Goal: Transaction & Acquisition: Subscribe to service/newsletter

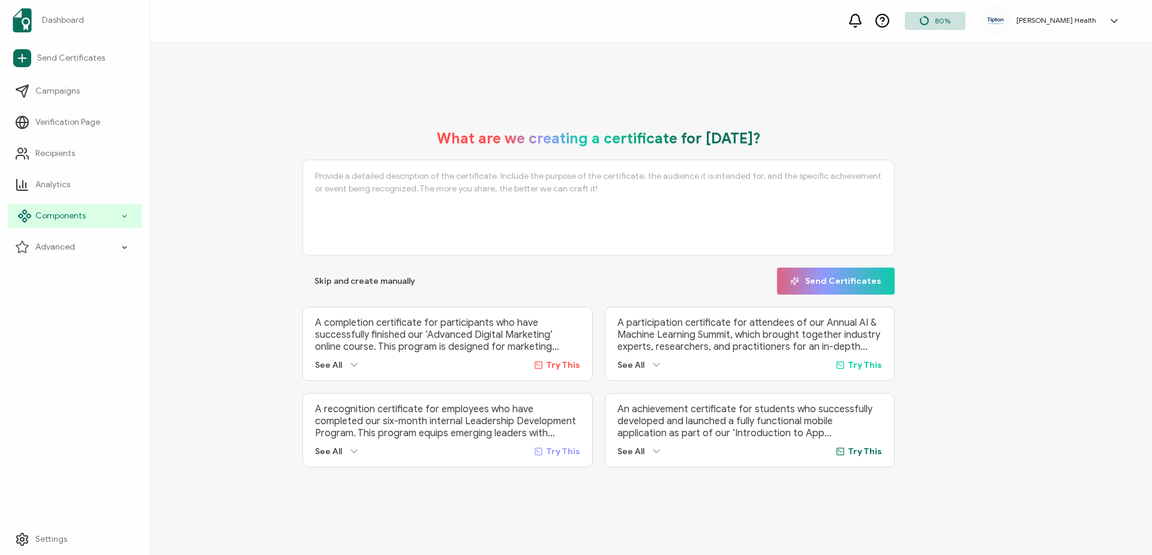
click at [121, 216] on div "Components" at bounding box center [75, 216] width 134 height 24
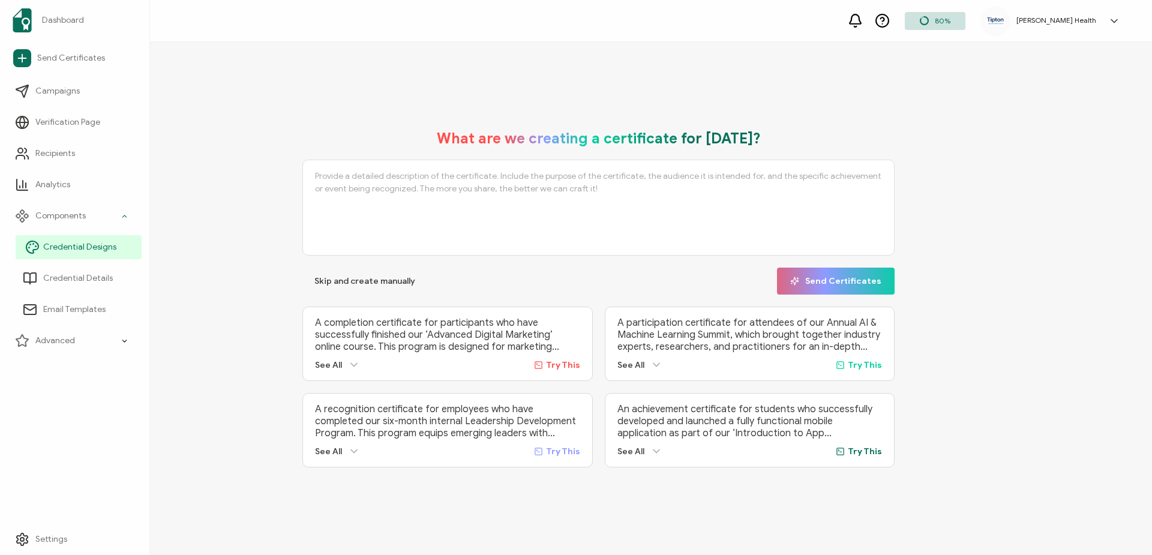
click at [102, 250] on span "Credential Designs" at bounding box center [79, 247] width 73 height 12
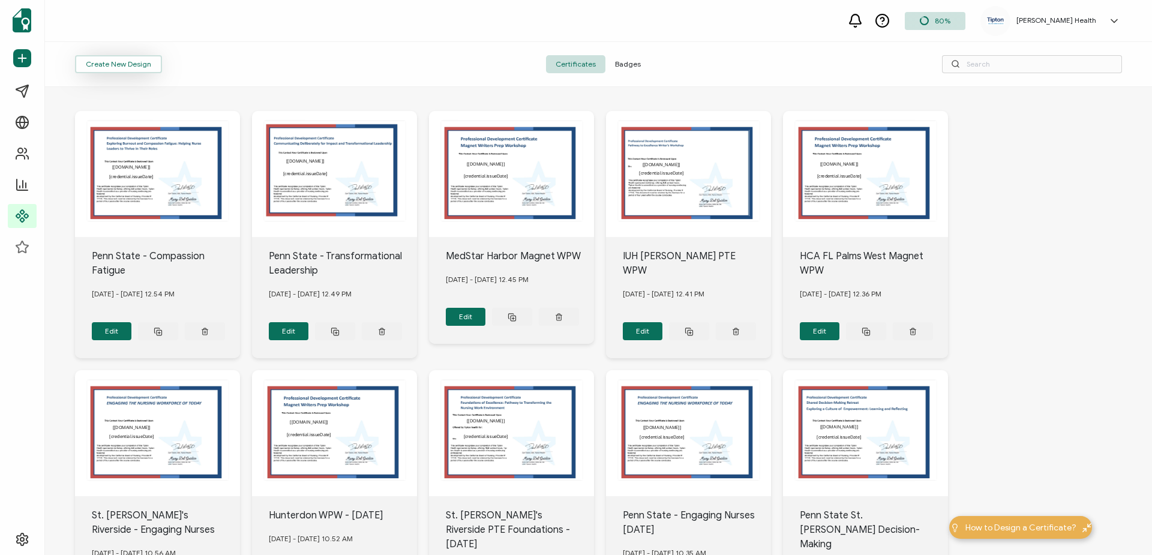
click at [115, 64] on button "Create New Design" at bounding box center [118, 64] width 87 height 18
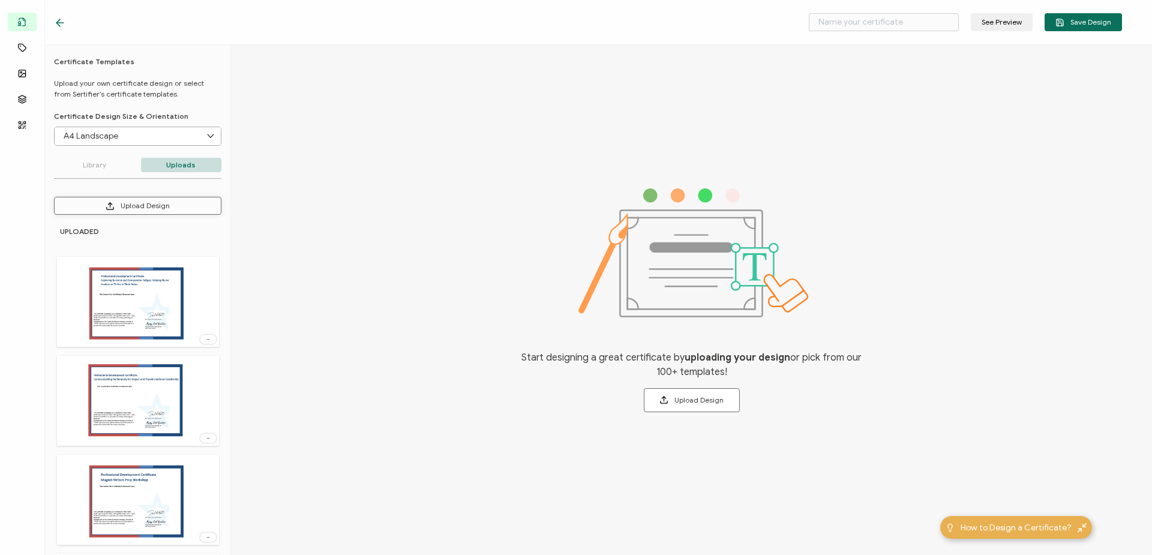
click at [175, 205] on button "Upload Design" at bounding box center [137, 206] width 167 height 18
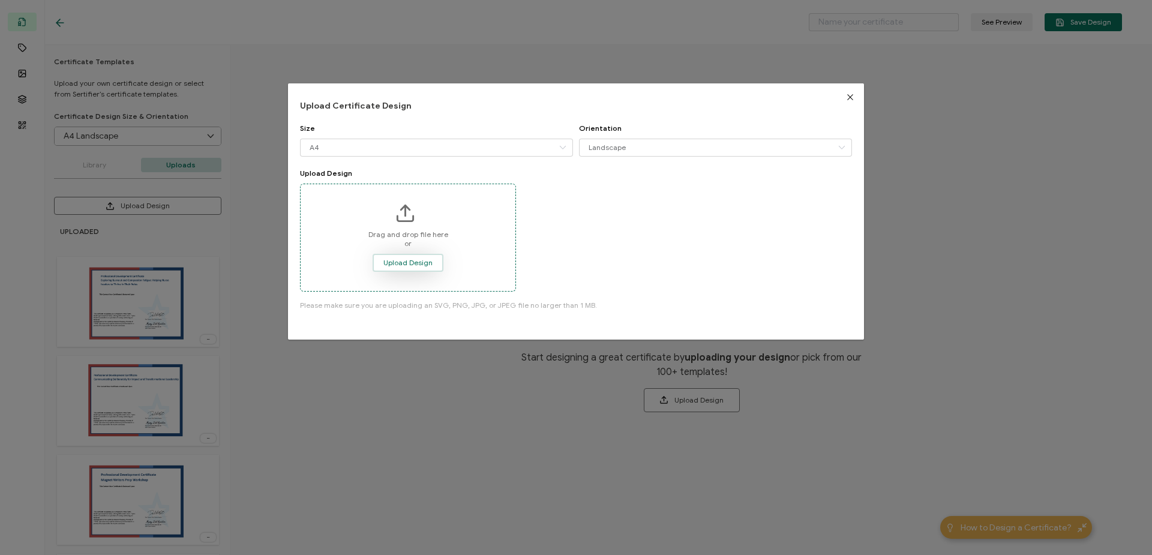
click at [419, 257] on button "Upload Design" at bounding box center [407, 263] width 71 height 18
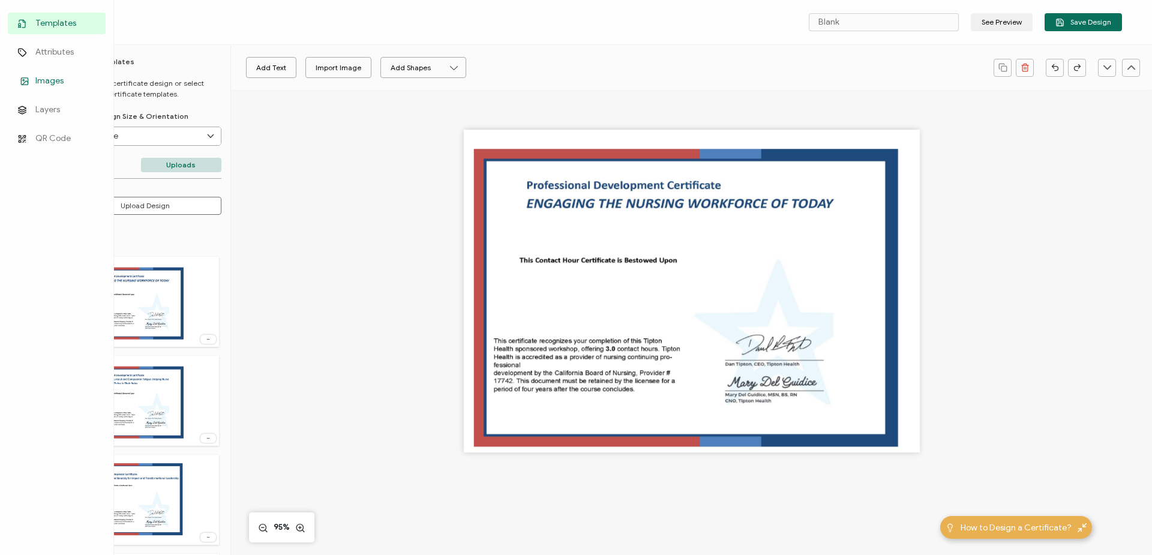
click at [56, 81] on span "Images" at bounding box center [49, 81] width 28 height 12
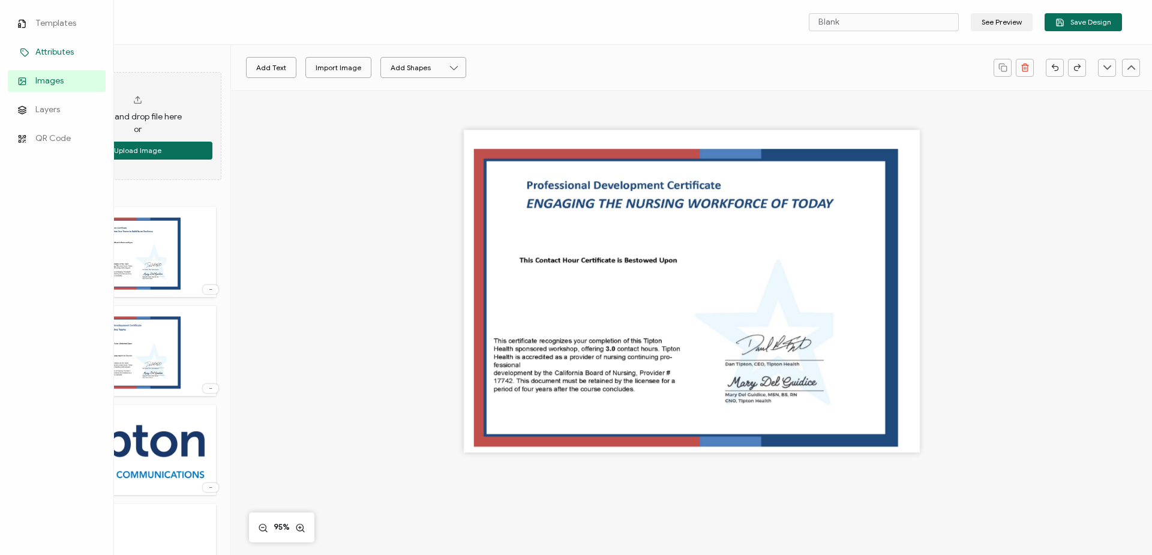
click at [63, 53] on span "Attributes" at bounding box center [54, 52] width 38 height 12
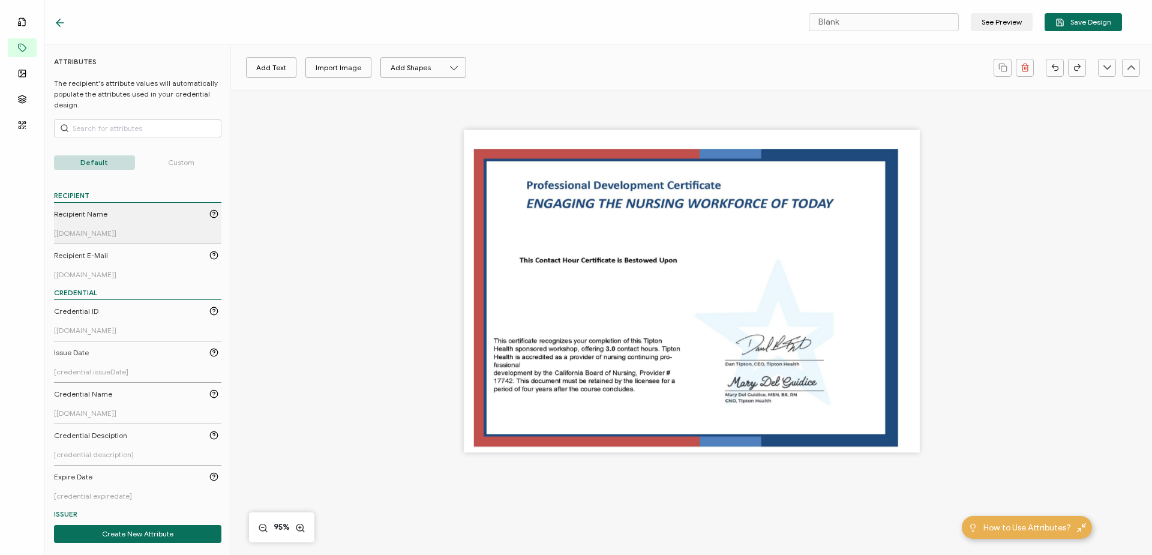
click at [95, 215] on span "Recipient Name" at bounding box center [80, 214] width 53 height 11
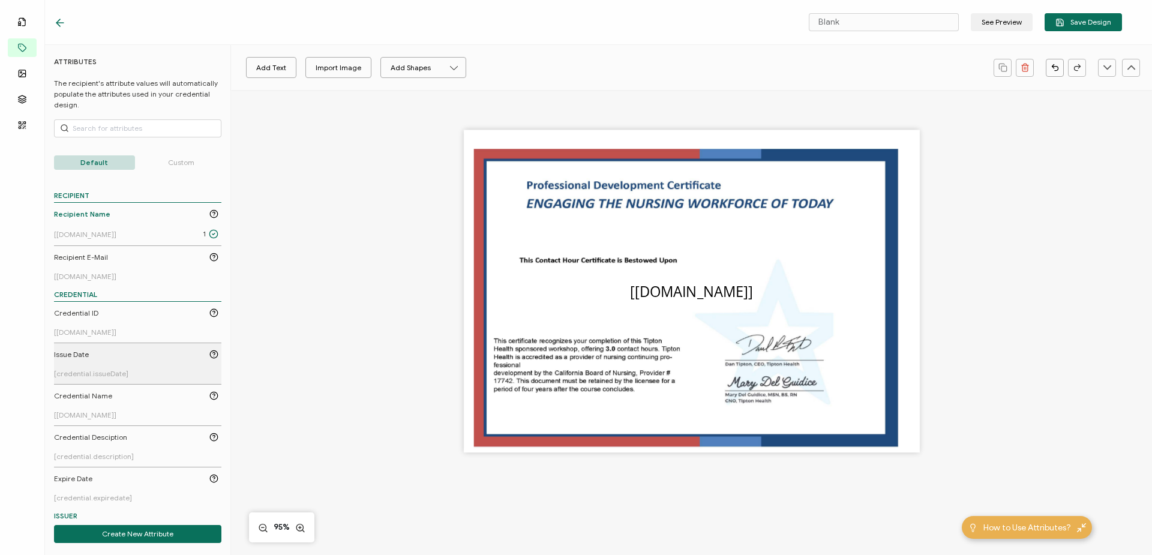
click at [92, 356] on div "Issue Date" at bounding box center [136, 354] width 164 height 11
drag, startPoint x: 678, startPoint y: 293, endPoint x: 591, endPoint y: 315, distance: 89.9
click at [591, 315] on pre "[credential.issueDate]" at bounding box center [604, 313] width 143 height 19
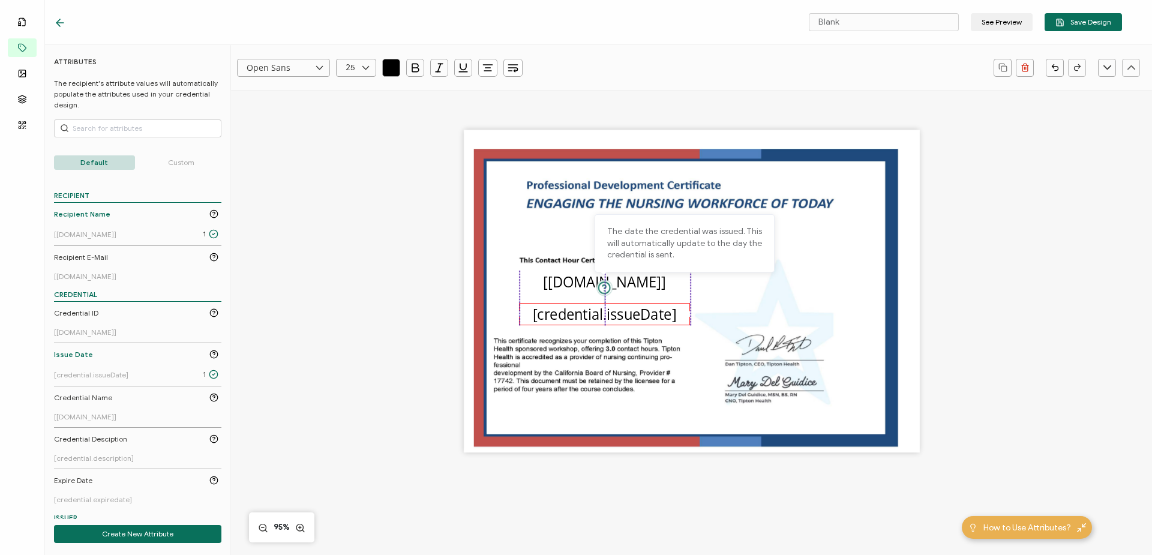
drag, startPoint x: 685, startPoint y: 292, endPoint x: 597, endPoint y: 283, distance: 88.7
click at [597, 283] on div "The recipient’s full name, which will be automatically filled based on the info…" at bounding box center [692, 291] width 456 height 323
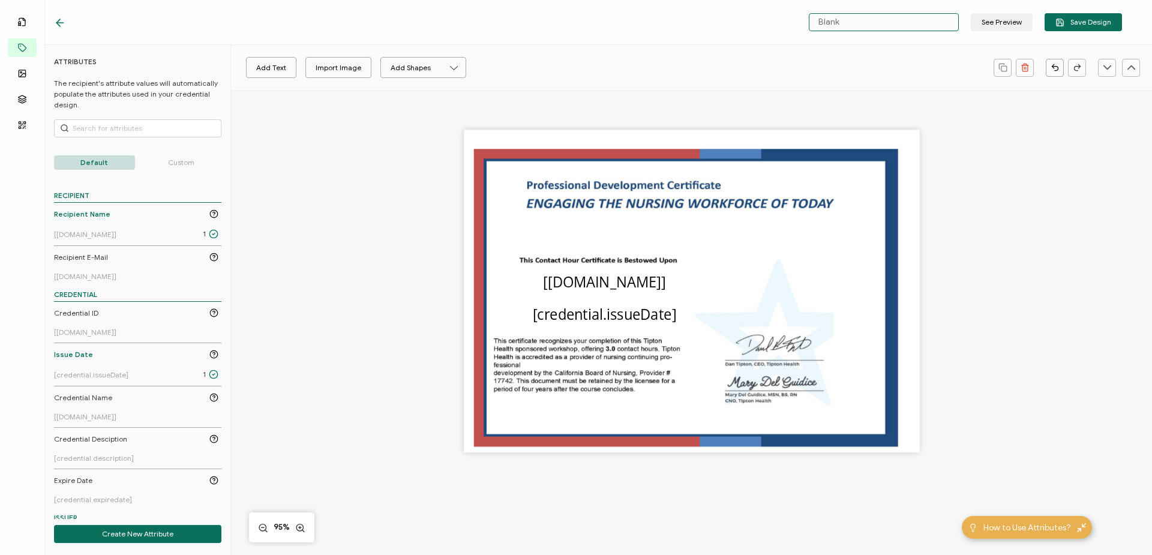
click at [890, 20] on input "Blank" at bounding box center [884, 22] width 150 height 18
drag, startPoint x: 877, startPoint y: 23, endPoint x: 747, endPoint y: 17, distance: 130.3
click at [747, 17] on div "Blank See Preview Save Design" at bounding box center [588, 22] width 1128 height 45
type input "St. Barnabas - Engaging Nurses [DATE]"
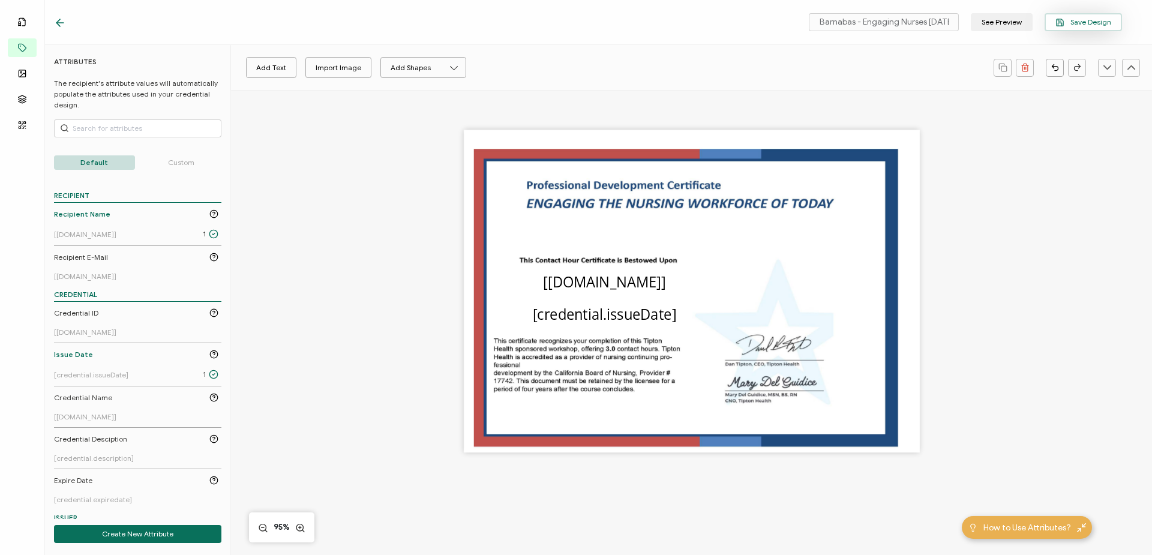
click at [1116, 23] on button "Save Design" at bounding box center [1082, 22] width 77 height 18
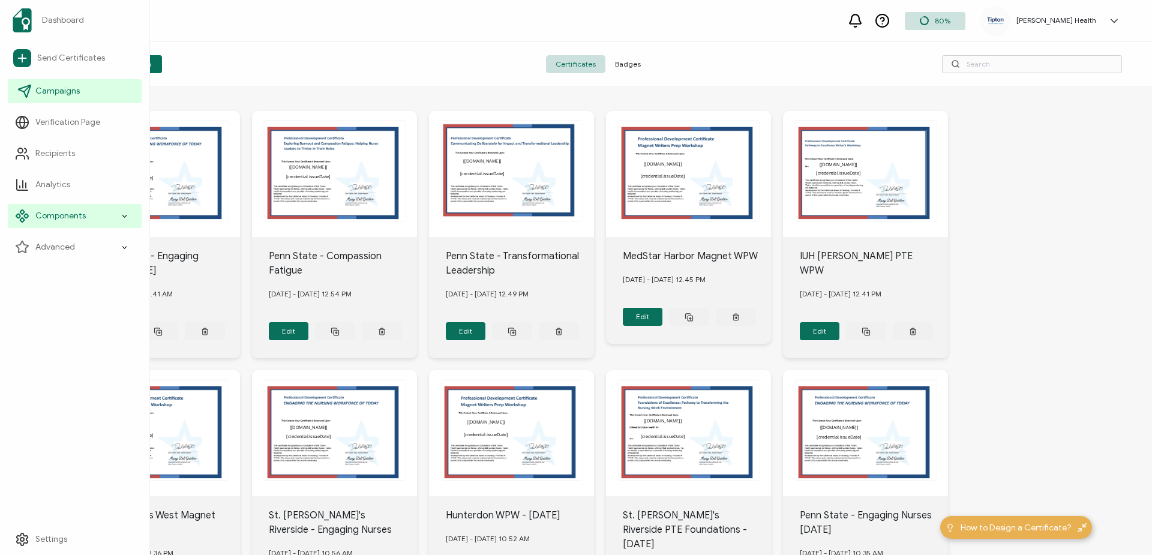
click at [58, 90] on span "Campaigns" at bounding box center [57, 91] width 44 height 12
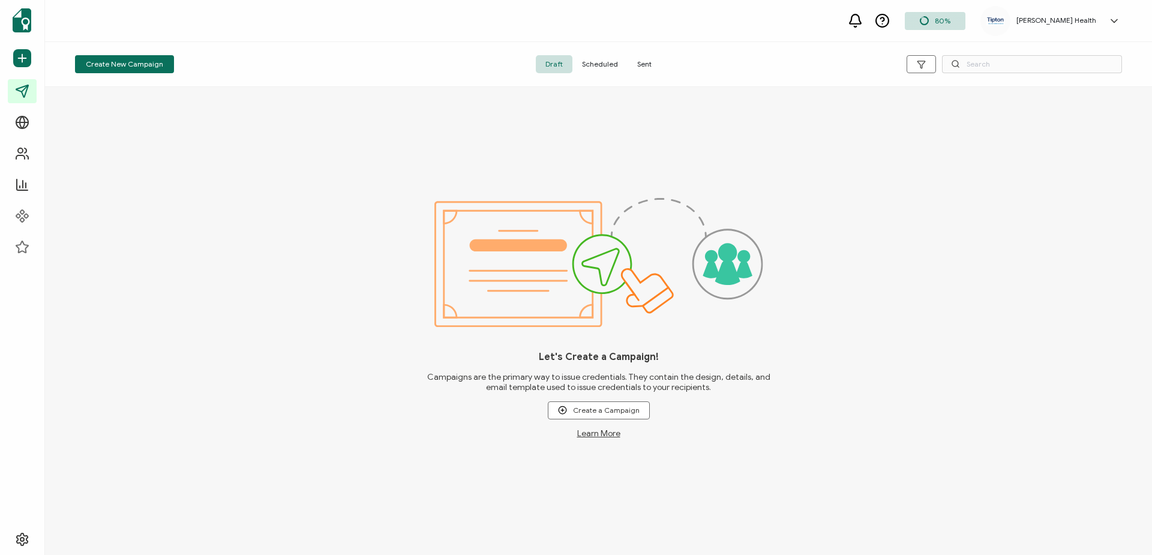
click at [151, 67] on span "Create New Campaign" at bounding box center [124, 64] width 77 height 7
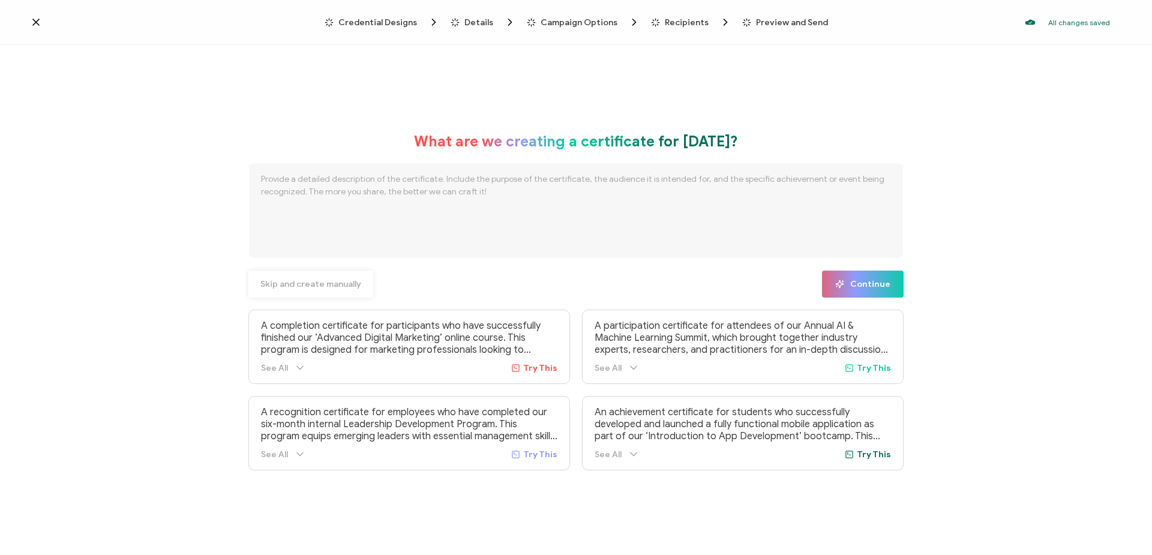
click at [334, 285] on span "Skip and create manually" at bounding box center [310, 284] width 101 height 8
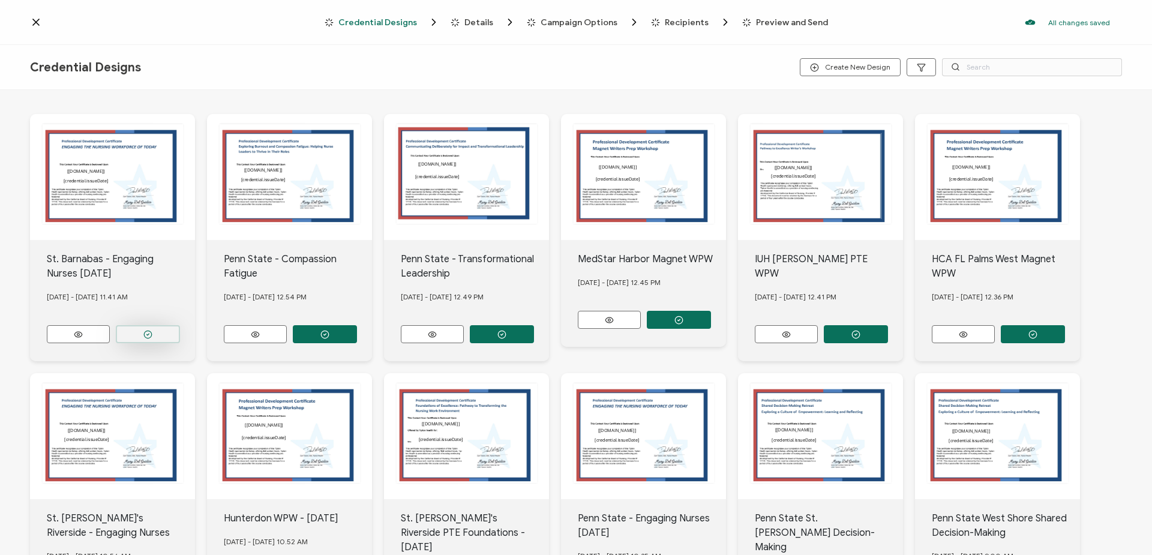
click at [168, 337] on button "button" at bounding box center [148, 334] width 64 height 18
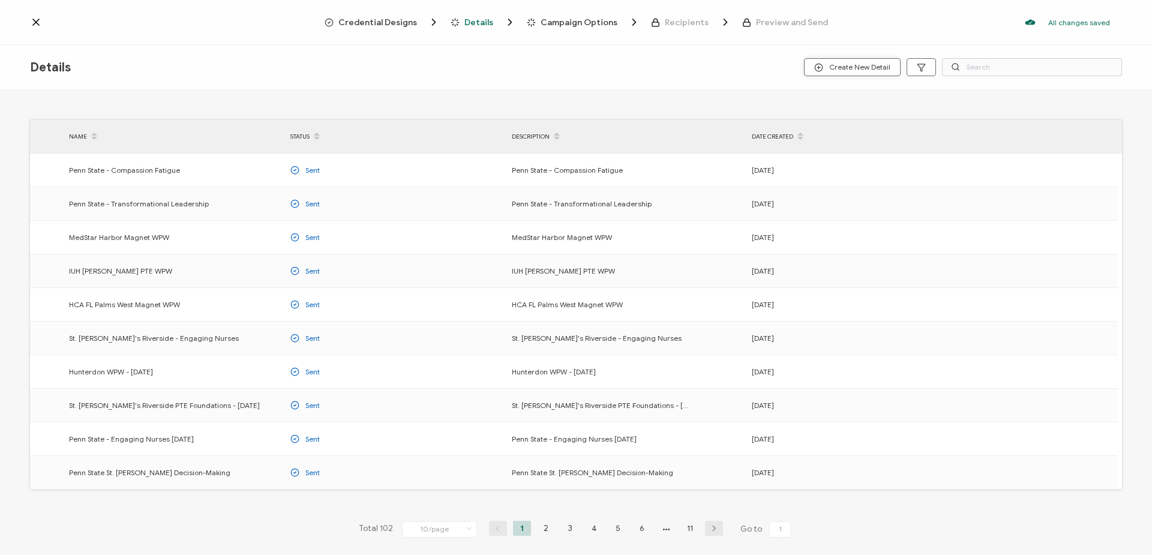
click at [869, 66] on span "Create New Detail" at bounding box center [852, 67] width 76 height 9
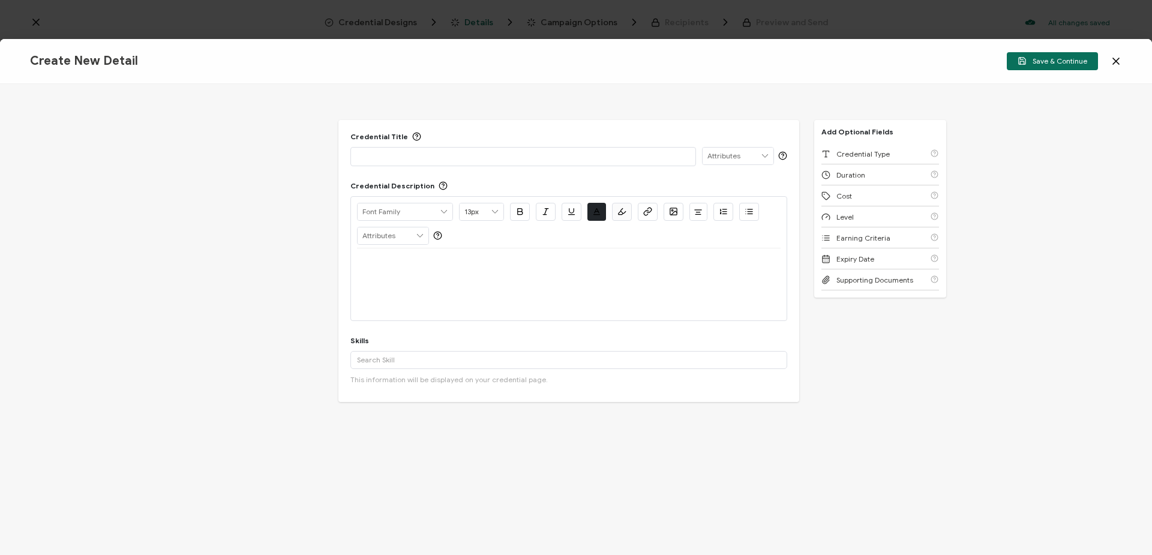
click at [505, 155] on p at bounding box center [523, 156] width 332 height 12
drag, startPoint x: 509, startPoint y: 154, endPoint x: 419, endPoint y: 220, distance: 111.2
click at [351, 149] on div "St. Barnabas - Engaging Nurses [DATE]" at bounding box center [522, 156] width 345 height 19
copy p "St. Barnabas - Engaging Nurses [DATE]"
click at [437, 257] on p at bounding box center [568, 262] width 423 height 11
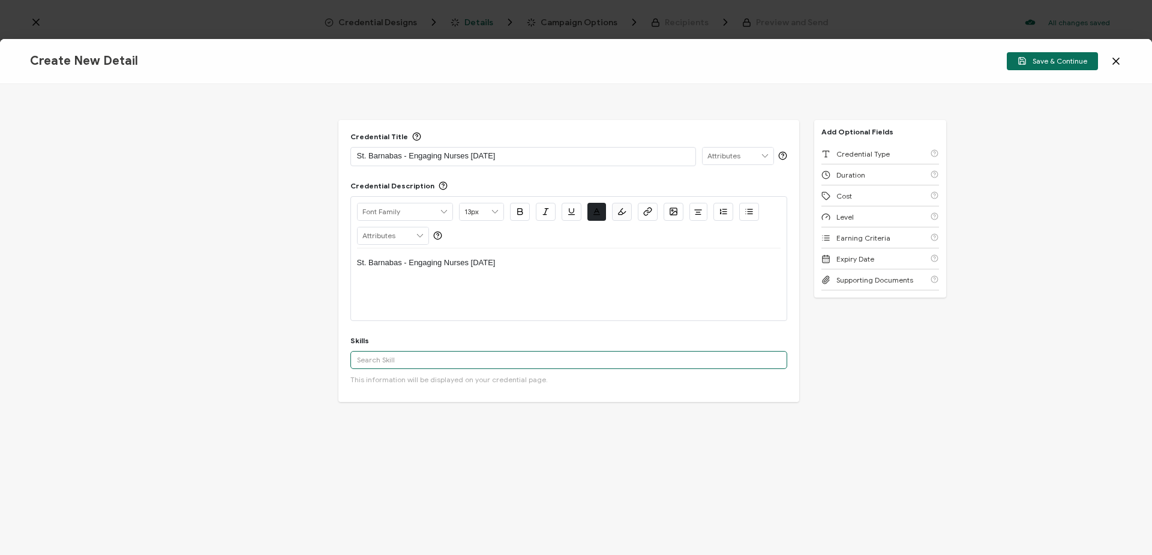
click at [468, 363] on input "text" at bounding box center [568, 360] width 437 height 18
type input "nursing"
click at [441, 380] on div "Nursing" at bounding box center [568, 381] width 437 height 20
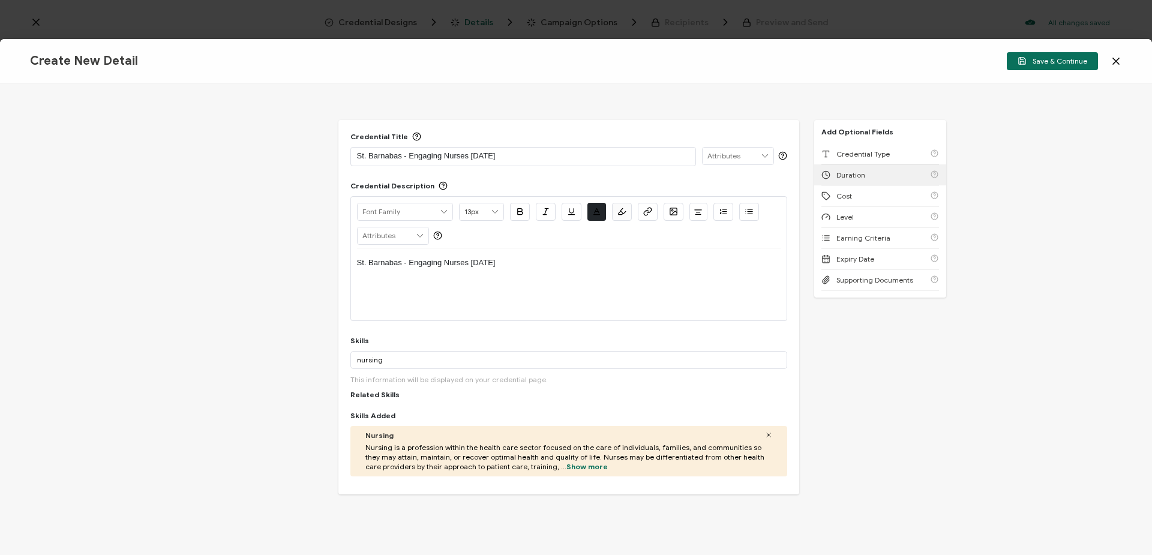
click at [853, 176] on span "Duration" at bounding box center [850, 174] width 29 height 9
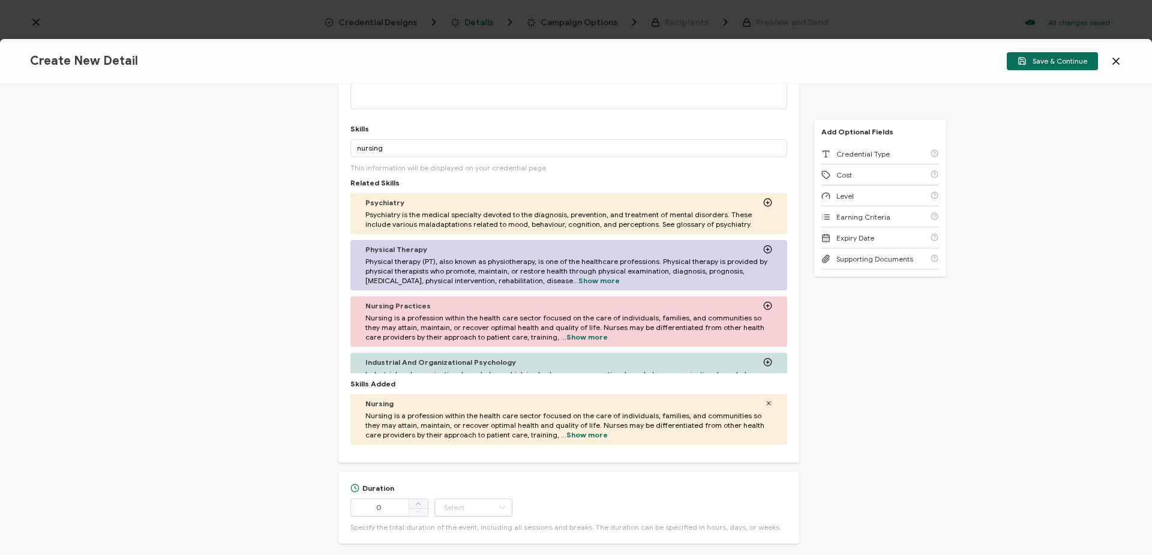
scroll to position [344, 0]
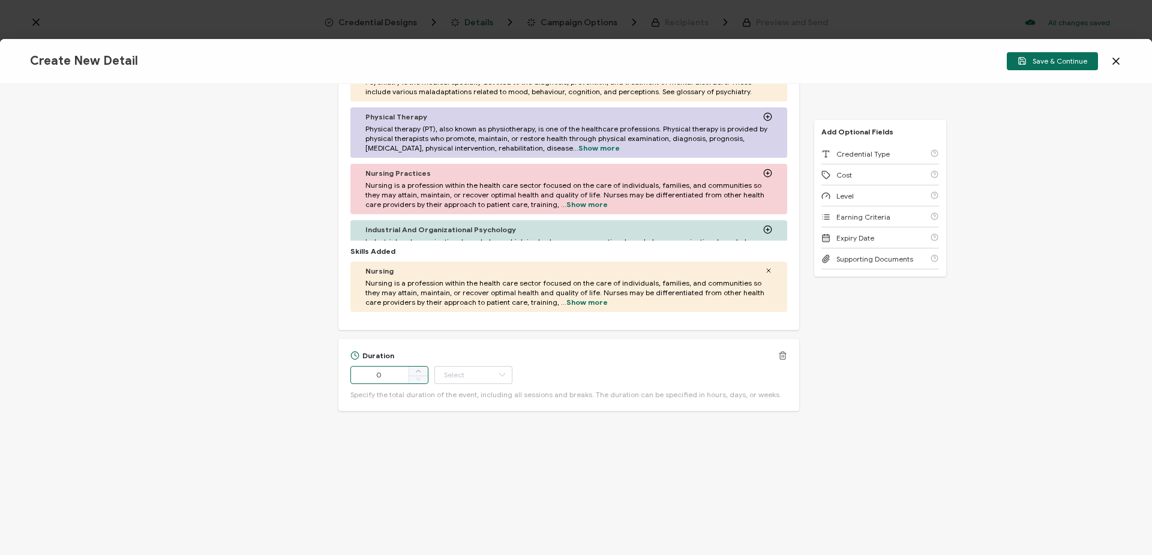
click at [387, 373] on input "0" at bounding box center [389, 375] width 78 height 18
drag, startPoint x: 389, startPoint y: 375, endPoint x: 360, endPoint y: 385, distance: 30.3
click at [342, 375] on div "Duration 0 Hour Day Week Month Year Minute Specify the total duration of the ev…" at bounding box center [568, 375] width 461 height 72
type input "3"
click at [453, 376] on input "text" at bounding box center [473, 375] width 78 height 18
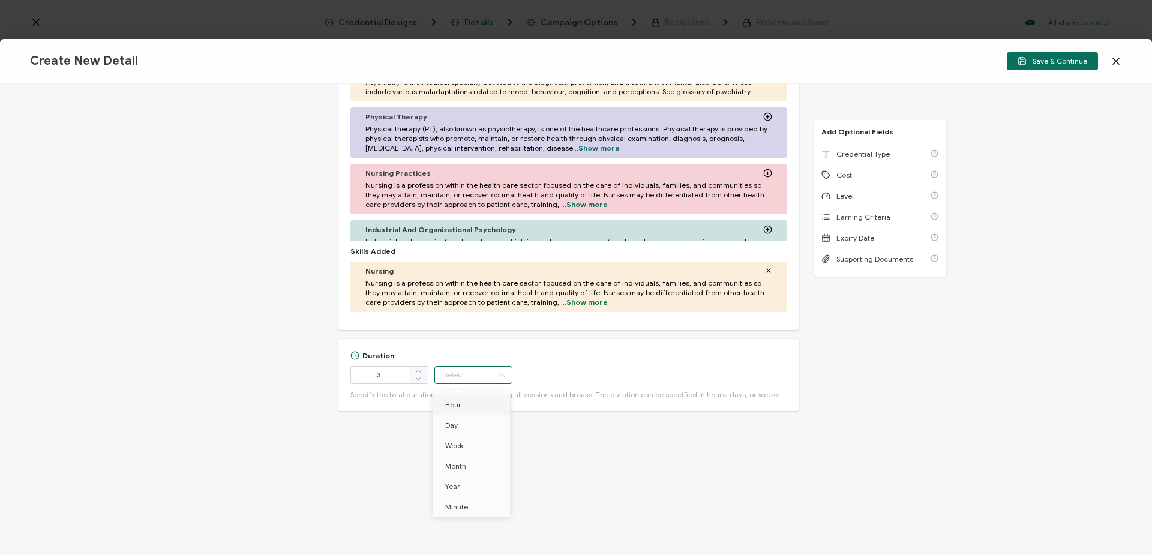
click at [467, 405] on li "Hour" at bounding box center [473, 405] width 81 height 20
type input "Hour"
click at [1066, 59] on span "Save & Continue" at bounding box center [1052, 60] width 70 height 9
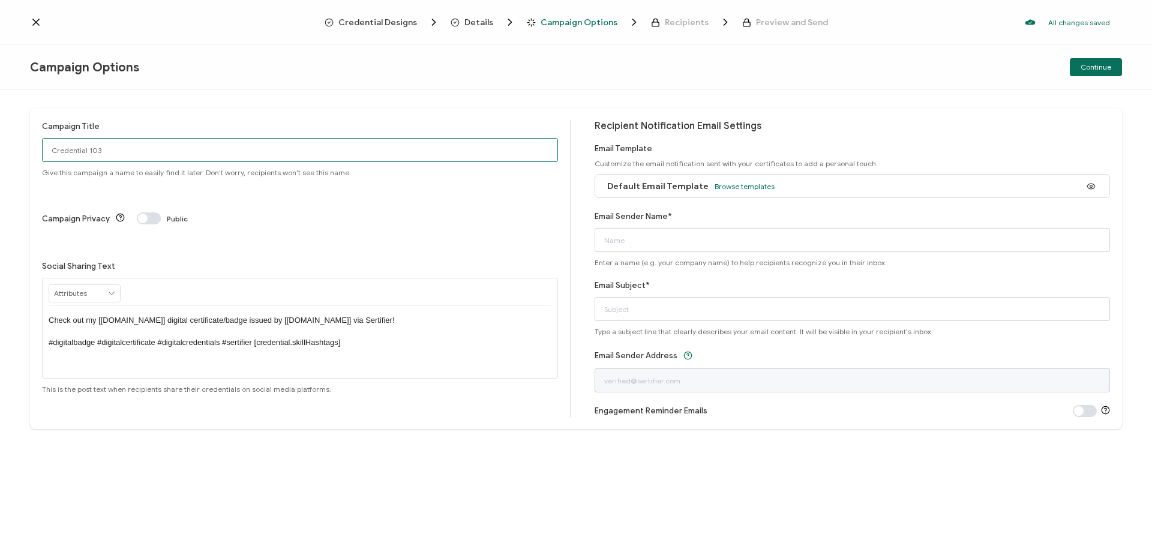
click at [329, 148] on input "Credential 103" at bounding box center [300, 150] width 516 height 24
click at [328, 148] on input "Credential 103" at bounding box center [300, 150] width 516 height 24
paste input "St. Barnabas - Engaging Nurses [DATE]"
type input "St. Barnabas - Engaging Nurses [DATE]"
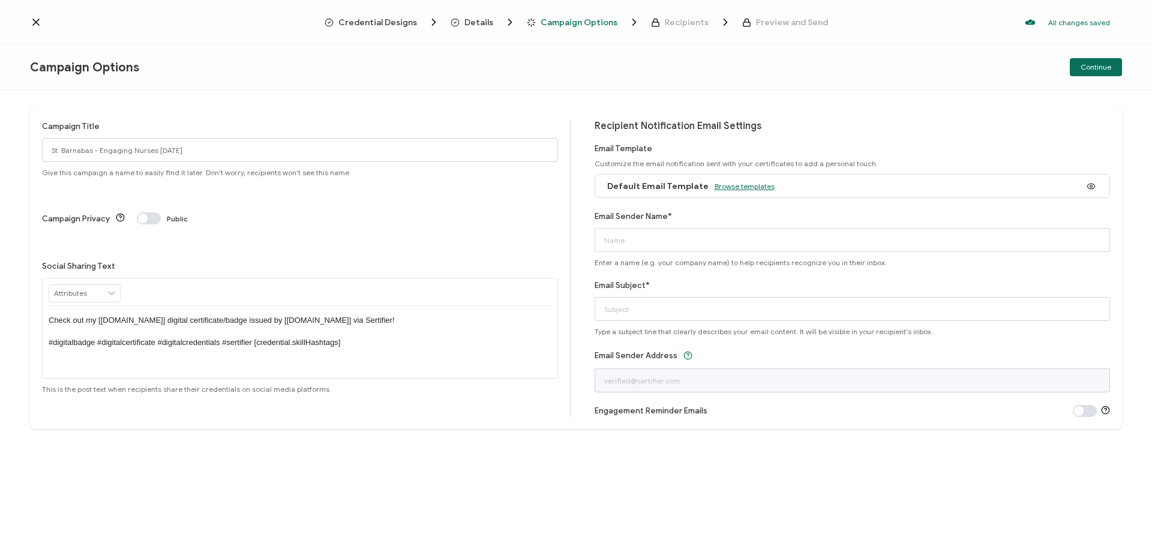
click at [744, 185] on span "Browse templates" at bounding box center [744, 186] width 60 height 9
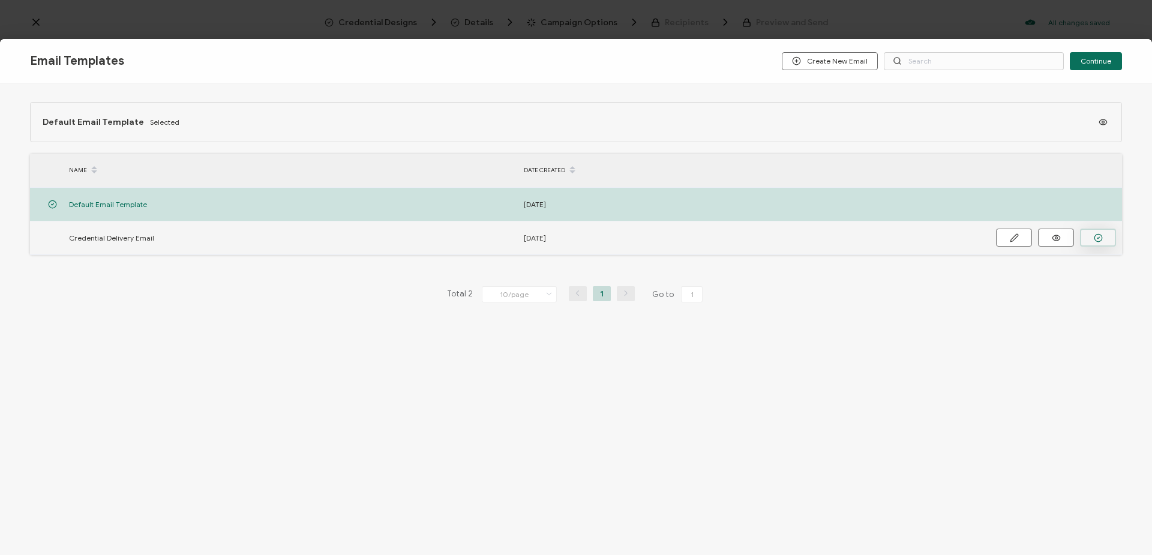
click at [1093, 236] on icon "button" at bounding box center [1097, 237] width 9 height 9
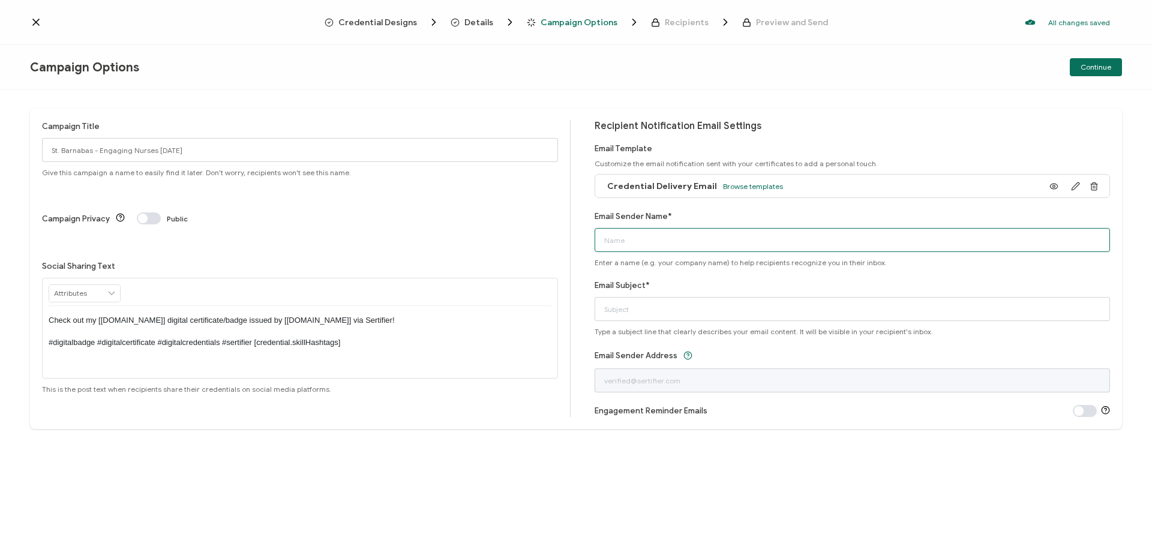
click at [675, 244] on input "Email Sender Name*" at bounding box center [852, 240] width 516 height 24
type input "[PERSON_NAME]"
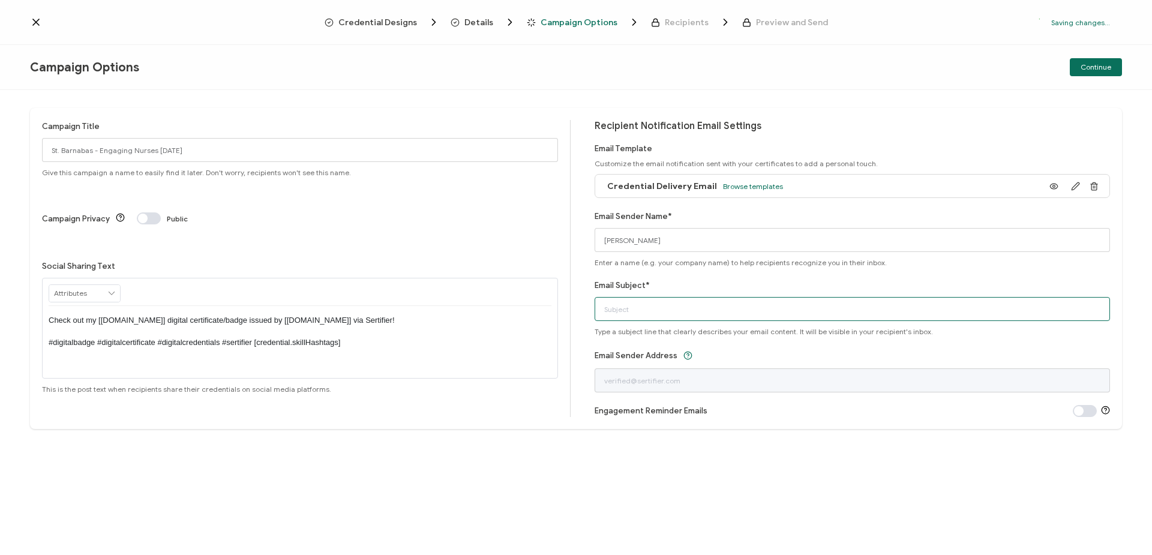
click at [669, 308] on input "Email Subject*" at bounding box center [852, 309] width 516 height 24
type input "Contact Hours Certificate"
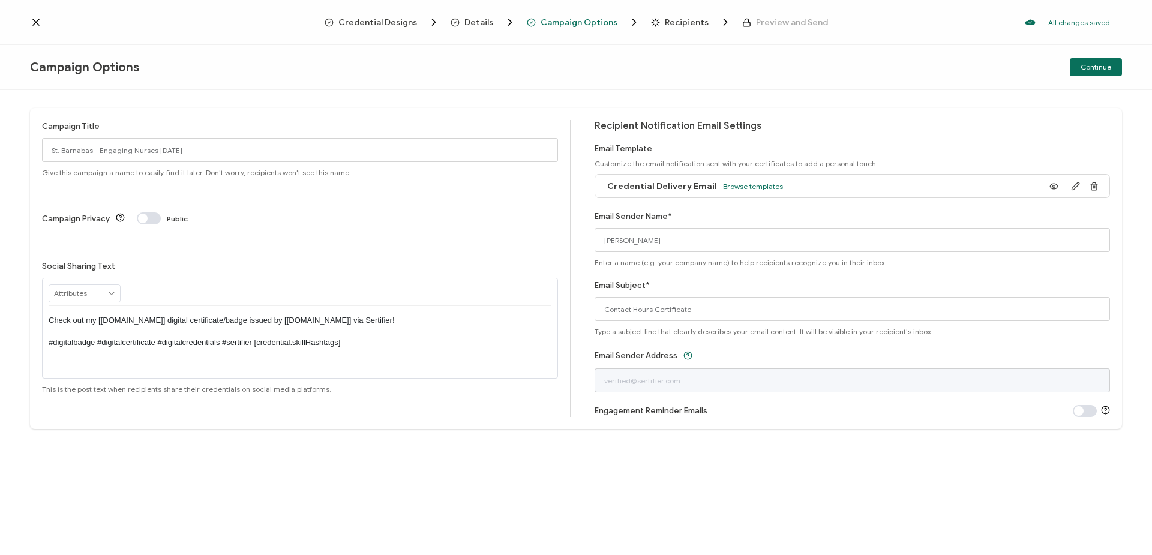
click at [1091, 71] on button "Continue" at bounding box center [1095, 67] width 52 height 18
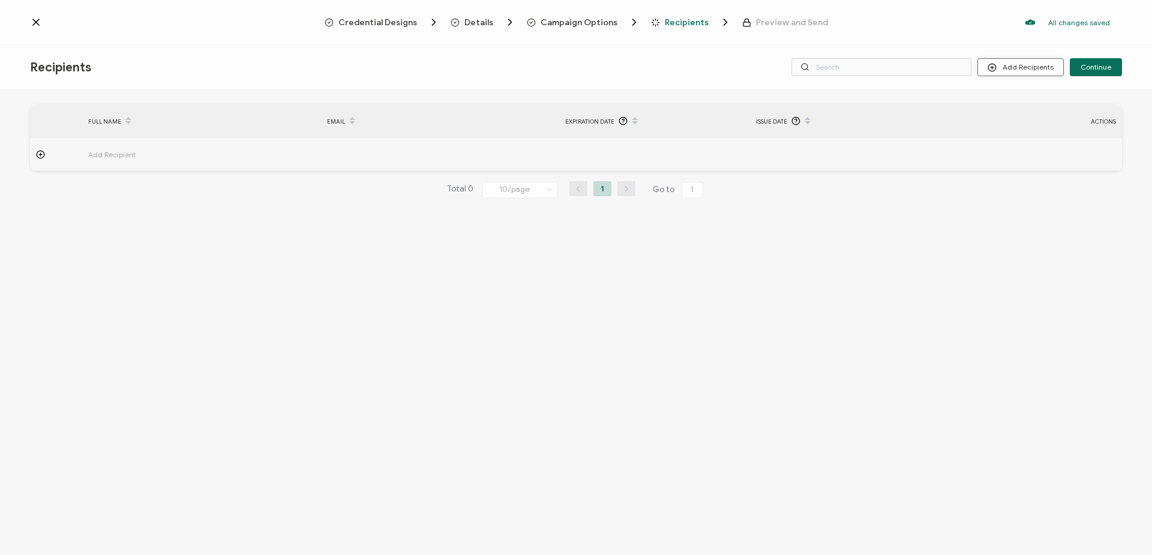
click at [1034, 70] on button "Add Recipients" at bounding box center [1020, 67] width 86 height 18
click at [1025, 124] on li "Import From Recipients" at bounding box center [1037, 120] width 112 height 20
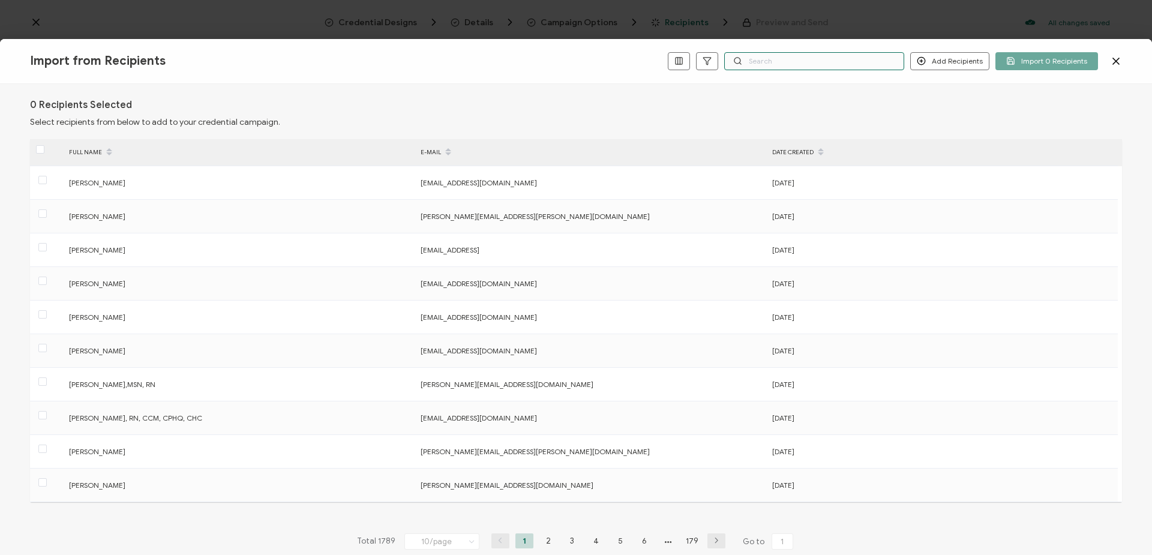
click at [819, 65] on input "text" at bounding box center [814, 61] width 180 height 18
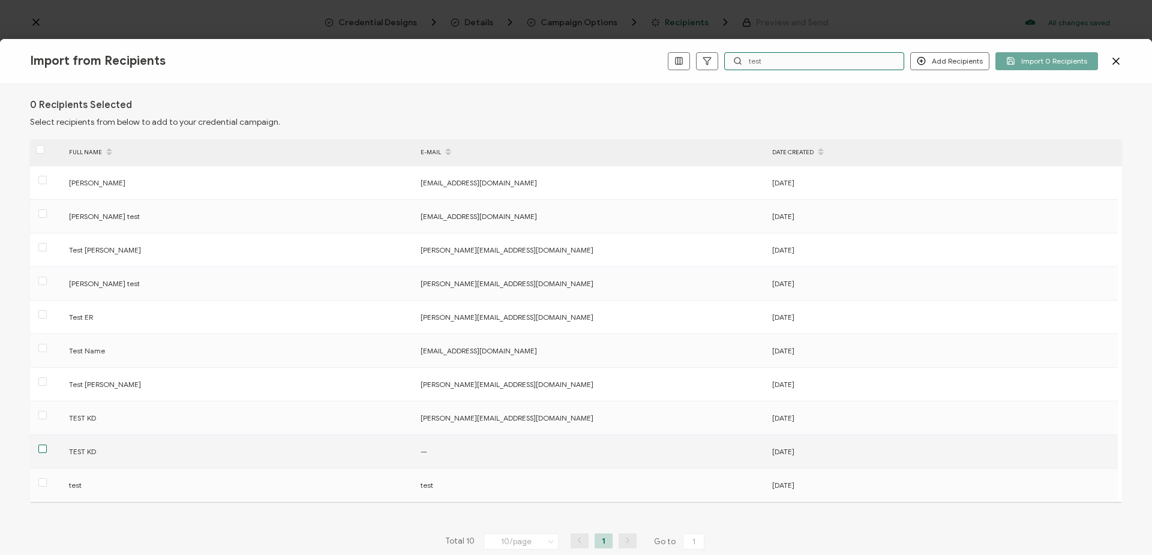
type input "test"
click at [40, 450] on span at bounding box center [42, 448] width 8 height 8
click at [47, 444] on input "checkbox" at bounding box center [47, 444] width 0 height 0
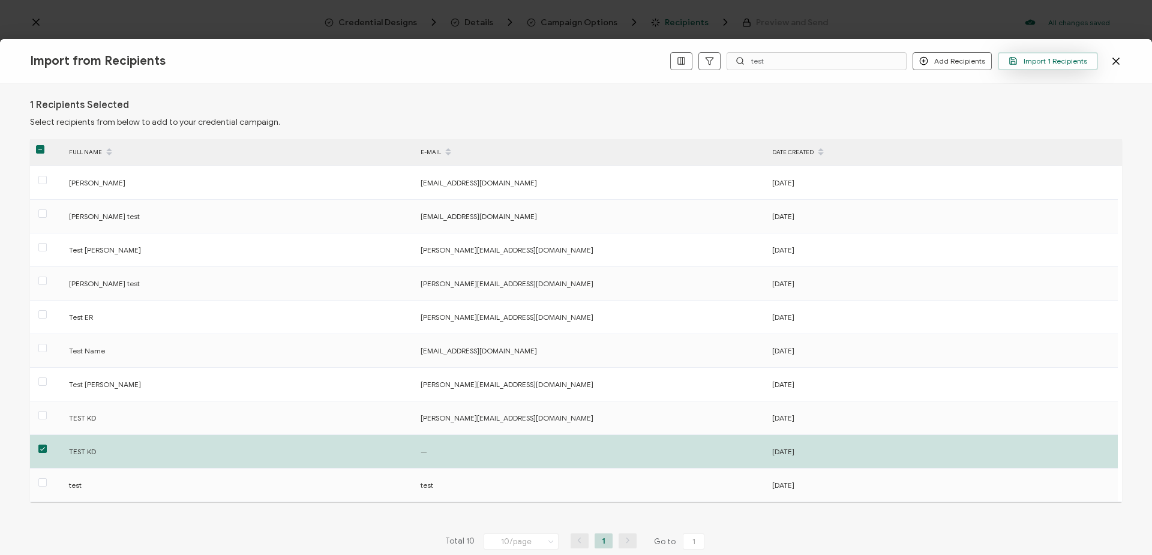
click at [1070, 62] on span "Import 1 Recipients" at bounding box center [1047, 60] width 79 height 9
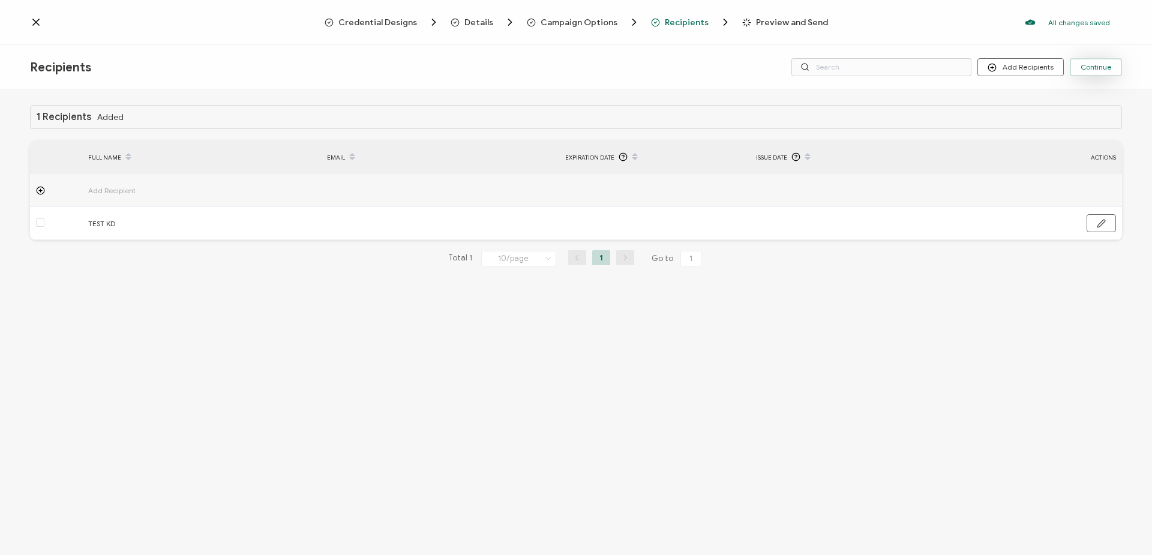
click at [1087, 71] on span "Continue" at bounding box center [1095, 67] width 31 height 7
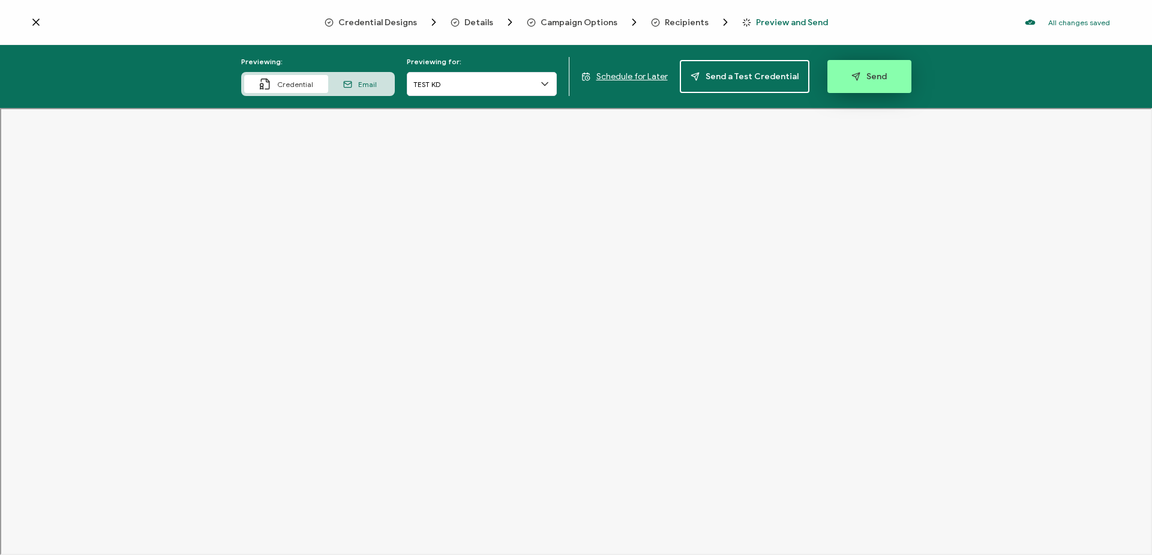
click at [863, 82] on button "Send" at bounding box center [869, 76] width 84 height 33
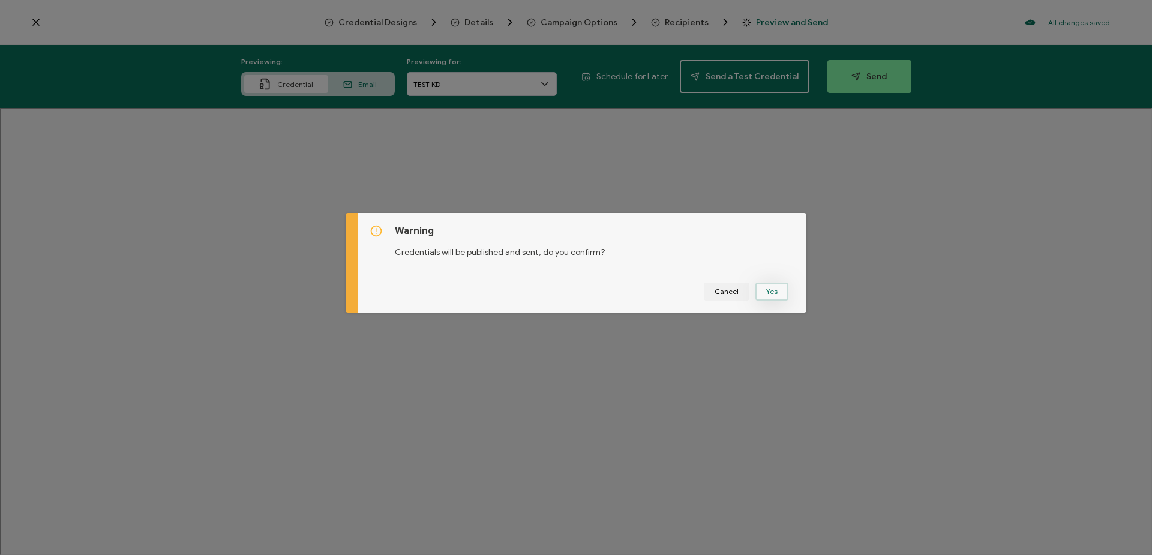
click at [773, 293] on button "Yes" at bounding box center [771, 292] width 33 height 18
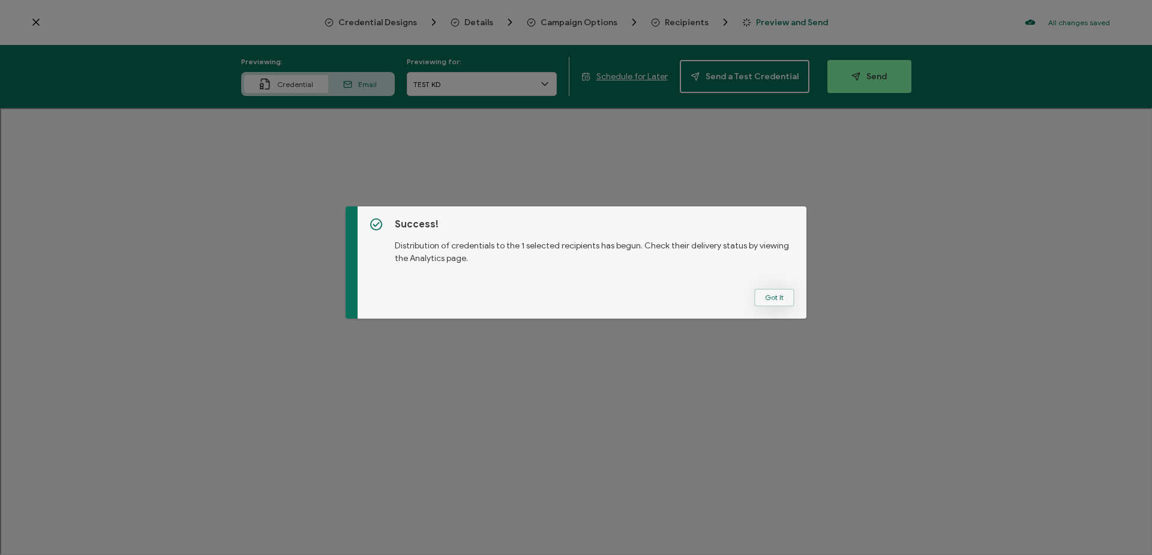
click at [760, 300] on button "Got It" at bounding box center [774, 298] width 40 height 18
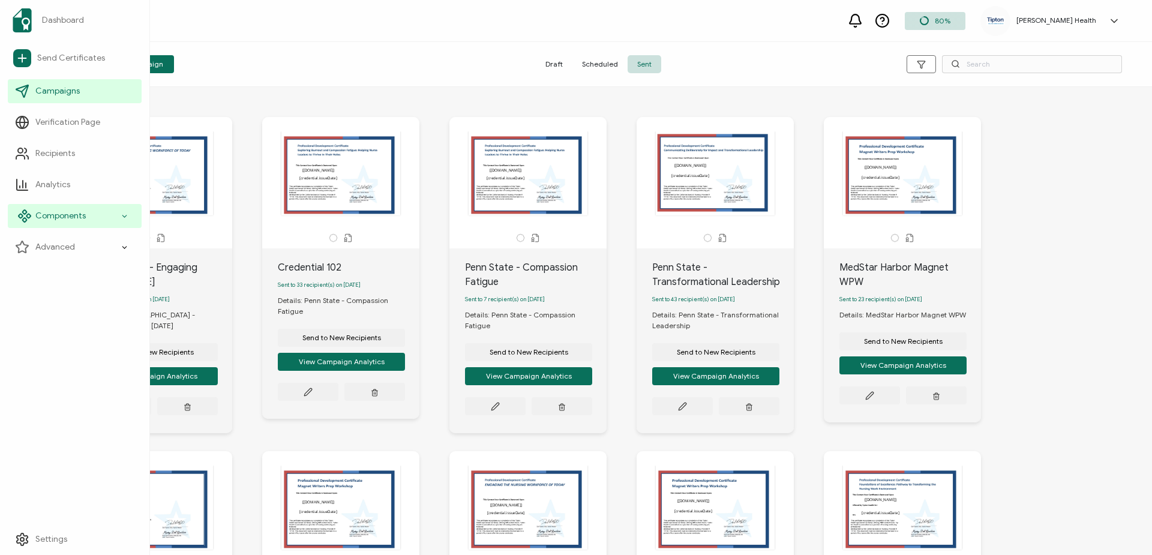
click at [122, 218] on icon at bounding box center [125, 216] width 8 height 14
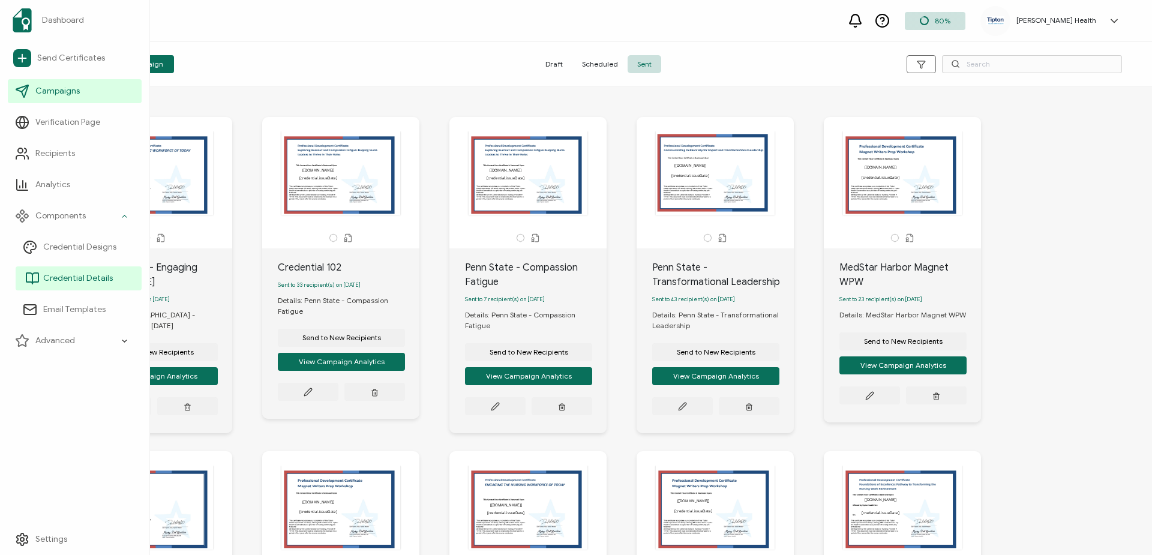
click at [95, 278] on span "Credential Details" at bounding box center [78, 278] width 70 height 12
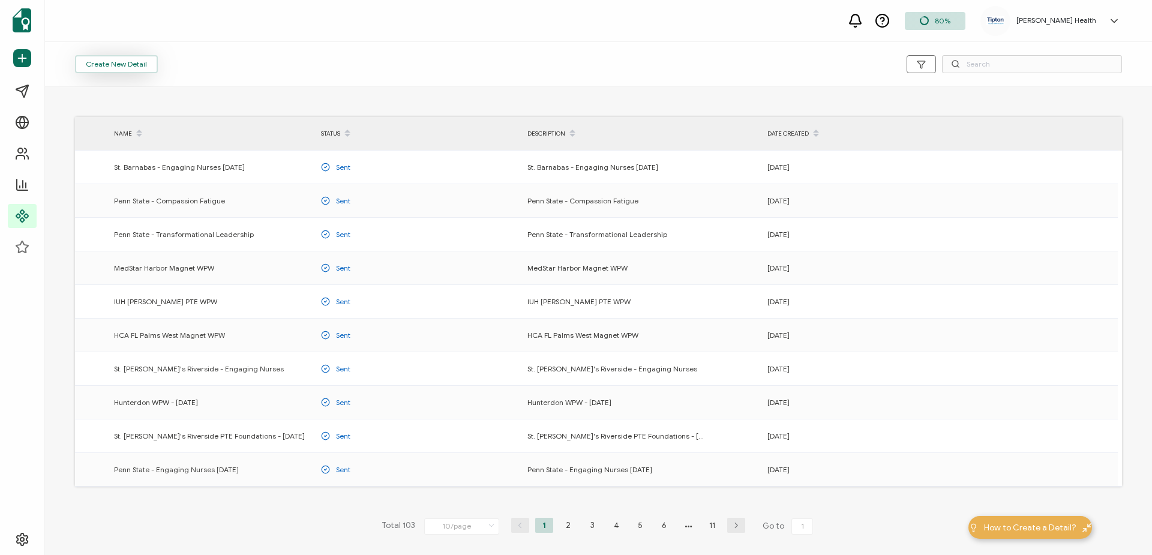
click at [117, 63] on button "Create New Detail" at bounding box center [116, 64] width 83 height 18
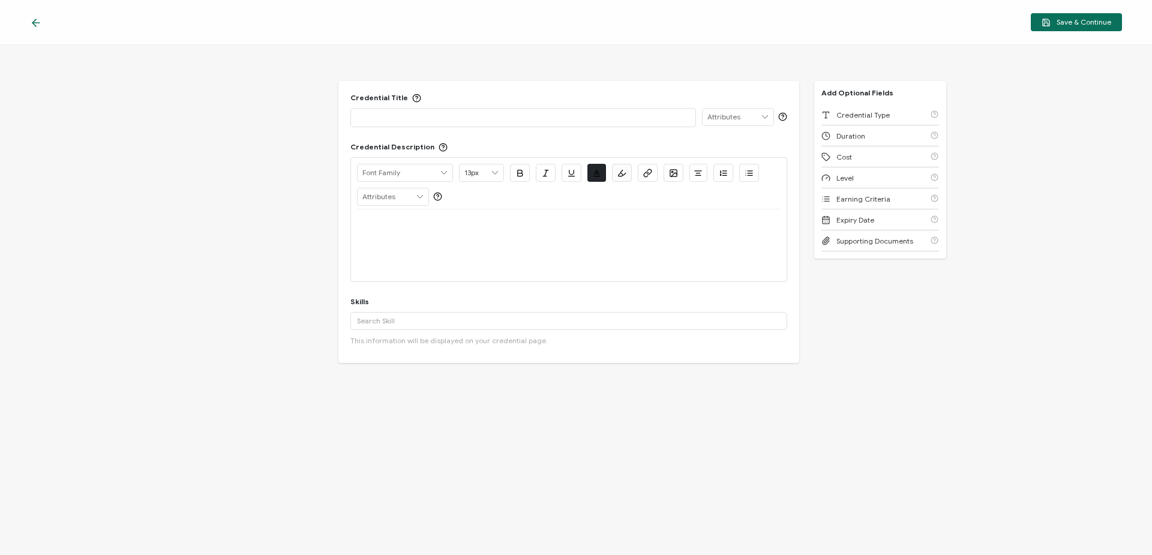
click at [410, 116] on p at bounding box center [523, 117] width 332 height 12
drag, startPoint x: 543, startPoint y: 118, endPoint x: 295, endPoint y: 109, distance: 248.5
click at [295, 109] on div "Credential Title St. [PERSON_NAME]'s Riverside - Leading Through Change ISSUER …" at bounding box center [576, 300] width 1152 height 510
copy p "St. [PERSON_NAME]'s Riverside - Leading Through Change"
click at [448, 230] on div at bounding box center [568, 223] width 423 height 29
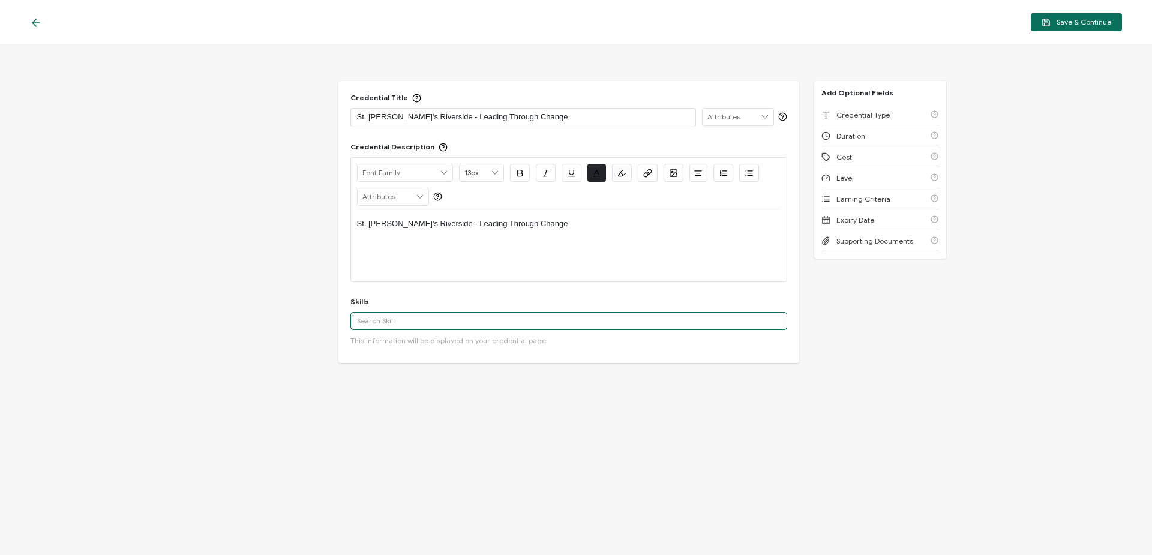
click at [462, 314] on input "text" at bounding box center [568, 321] width 437 height 18
type input "leadership"
click at [445, 348] on div "Leadership" at bounding box center [568, 342] width 437 height 20
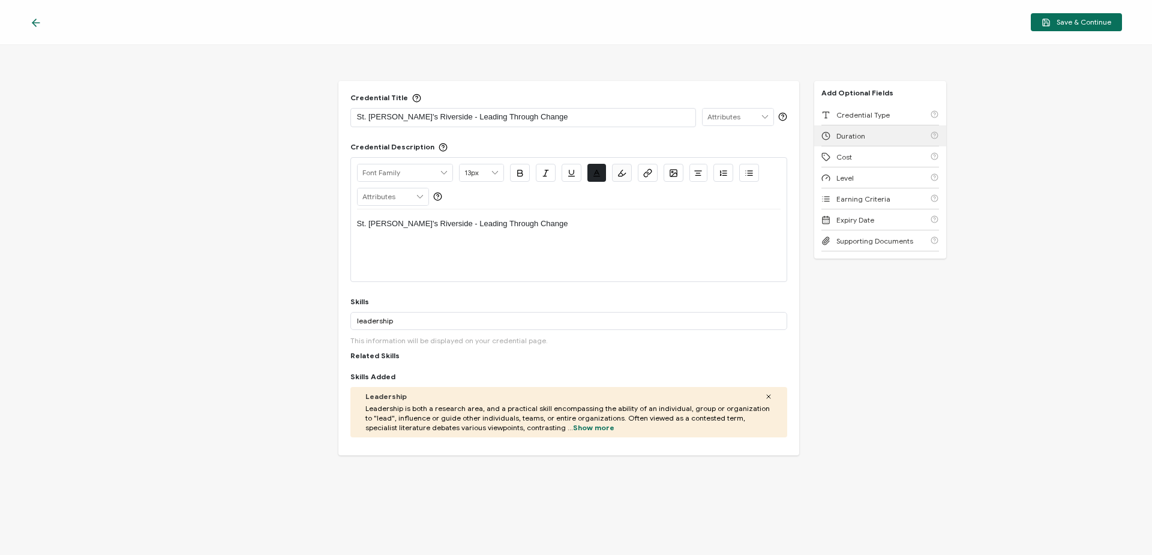
click at [838, 134] on span "Duration" at bounding box center [850, 135] width 29 height 9
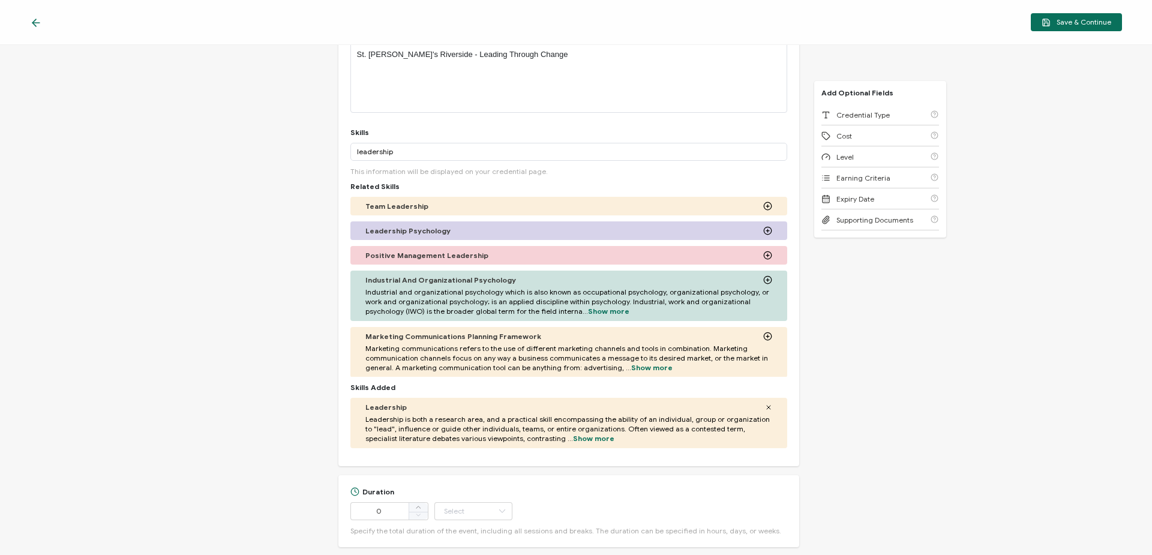
scroll to position [305, 0]
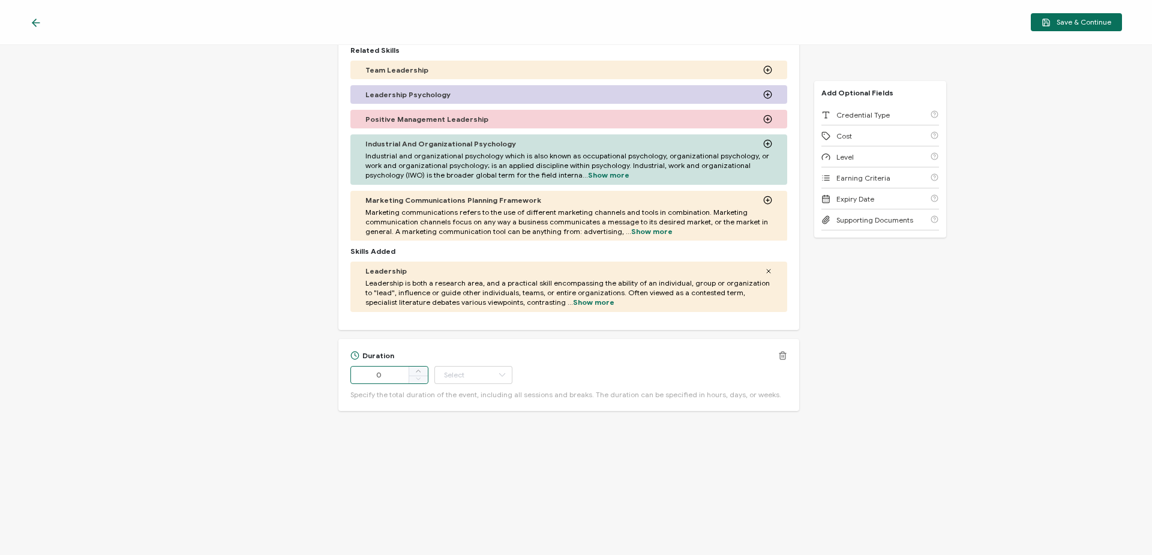
drag, startPoint x: 396, startPoint y: 374, endPoint x: 417, endPoint y: 397, distance: 31.0
click at [345, 375] on div "Duration 0 Hour Day Week Month Year Minute Specify the total duration of the ev…" at bounding box center [568, 375] width 461 height 72
type input "3"
click at [452, 375] on input "text" at bounding box center [473, 375] width 78 height 18
click at [463, 405] on li "Hour" at bounding box center [473, 405] width 81 height 20
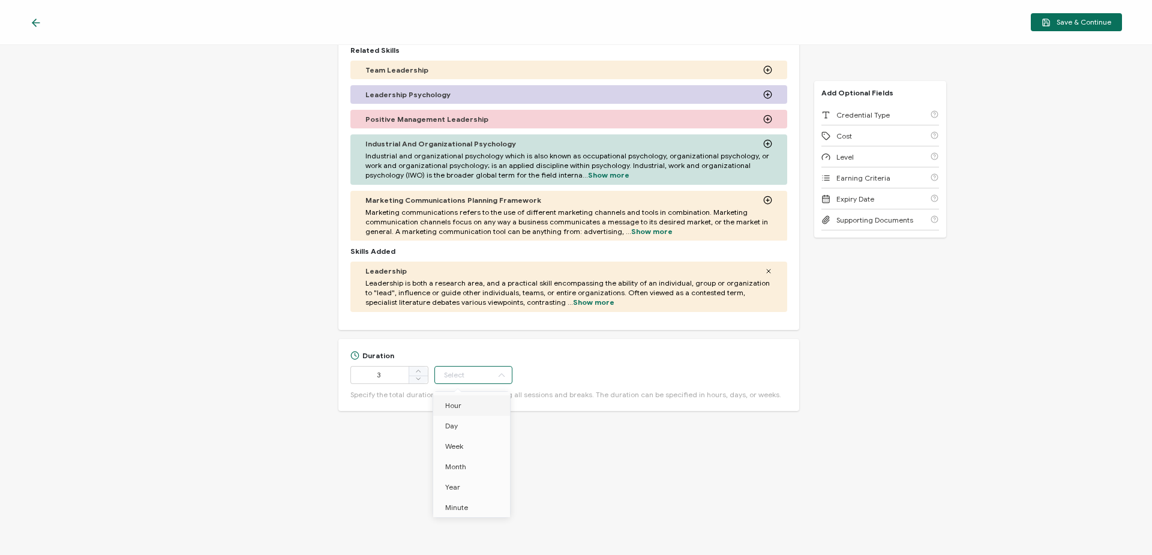
type input "Hour"
click at [1066, 22] on span "Save & Continue" at bounding box center [1076, 22] width 70 height 9
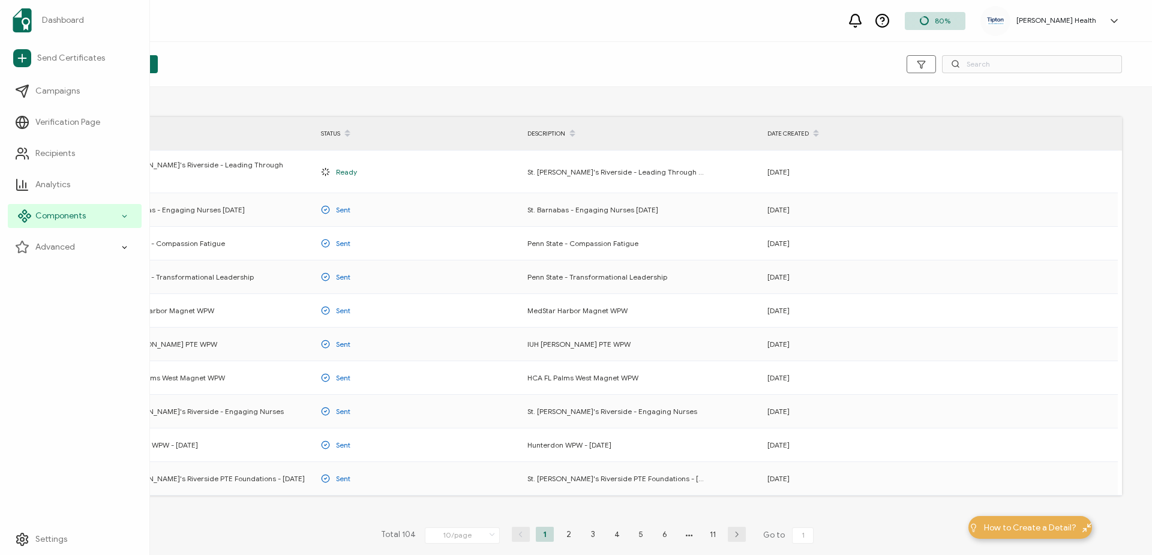
click at [124, 218] on icon at bounding box center [125, 216] width 8 height 14
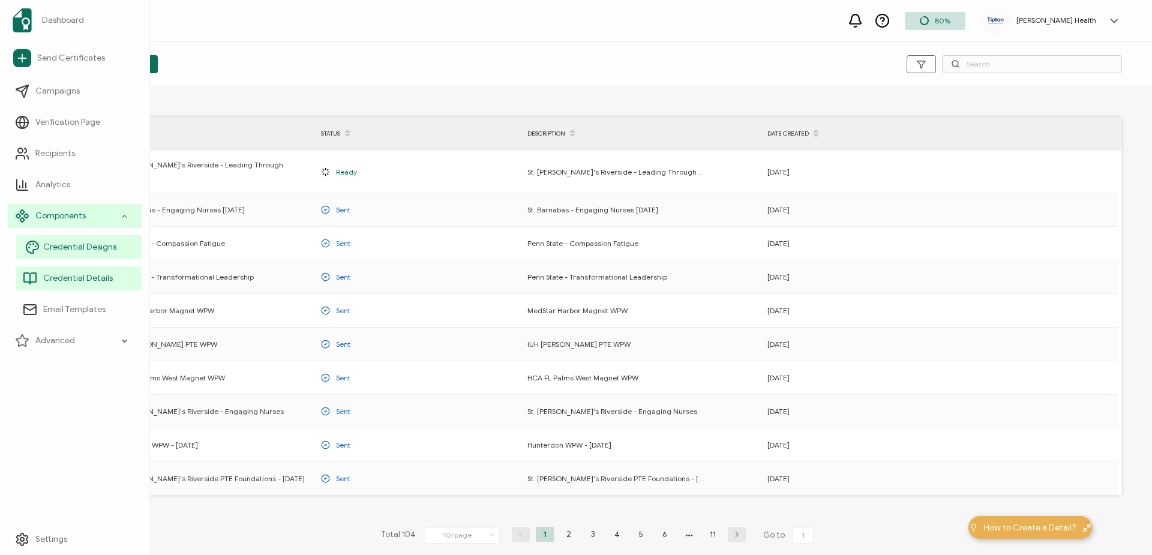
click at [89, 252] on span "Credential Designs" at bounding box center [79, 247] width 73 height 12
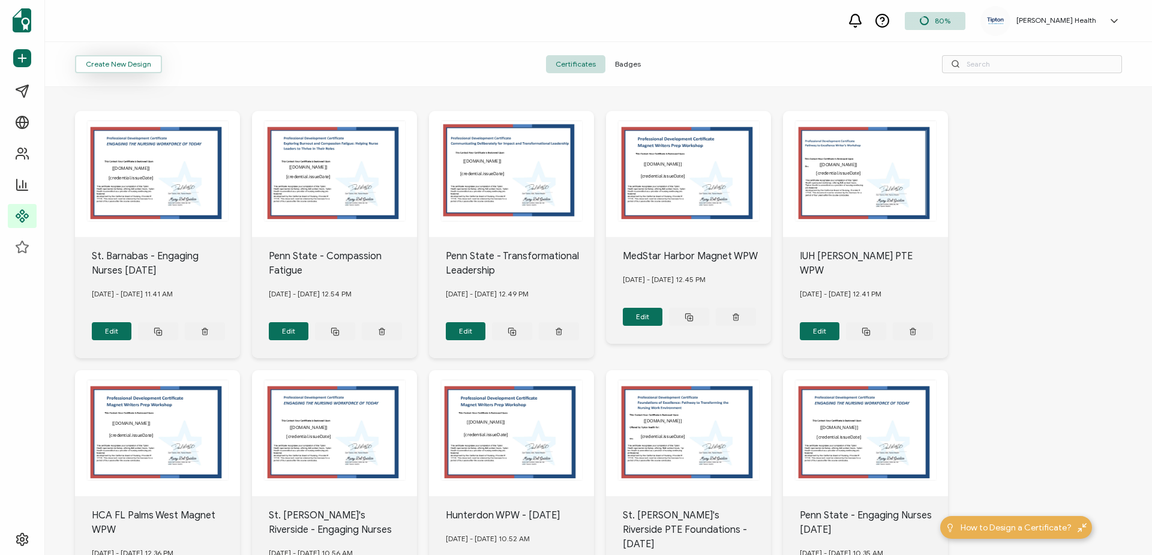
click at [125, 67] on button "Create New Design" at bounding box center [118, 64] width 87 height 18
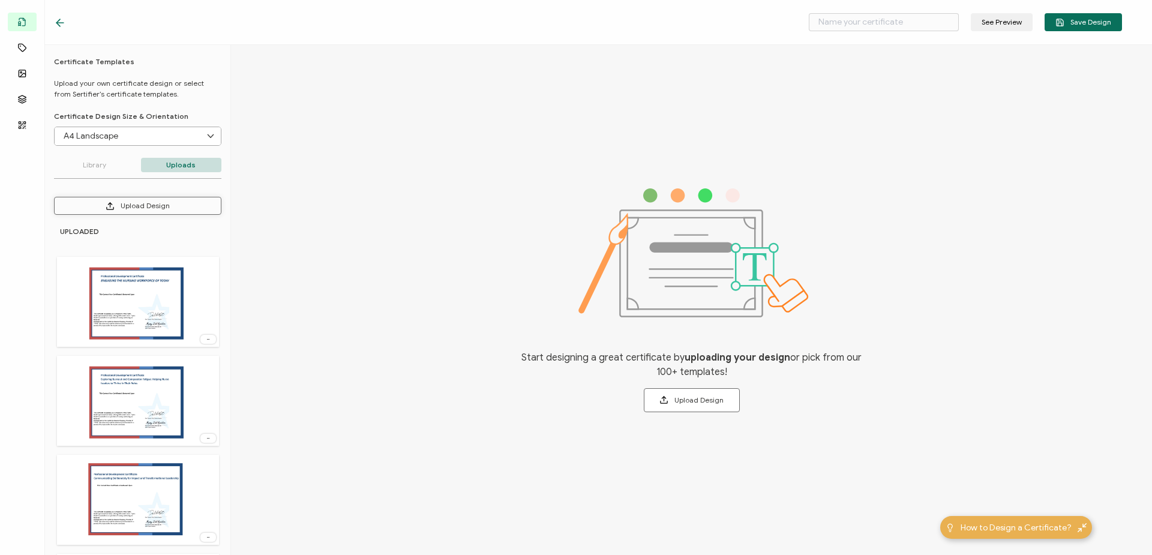
click at [172, 206] on button "Upload Design" at bounding box center [137, 206] width 167 height 18
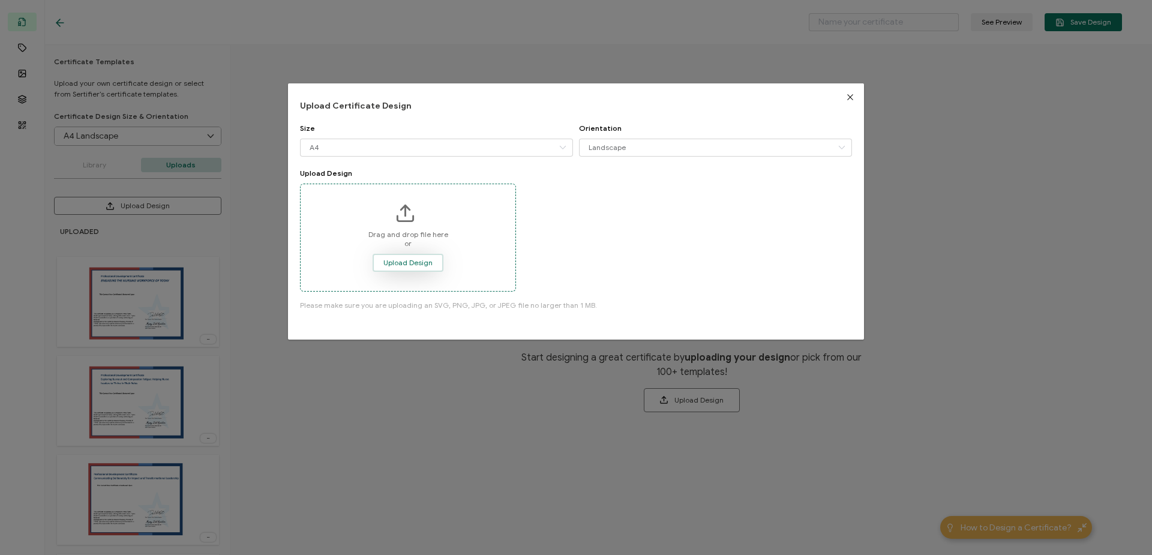
click at [433, 262] on button "Upload Design" at bounding box center [407, 263] width 71 height 18
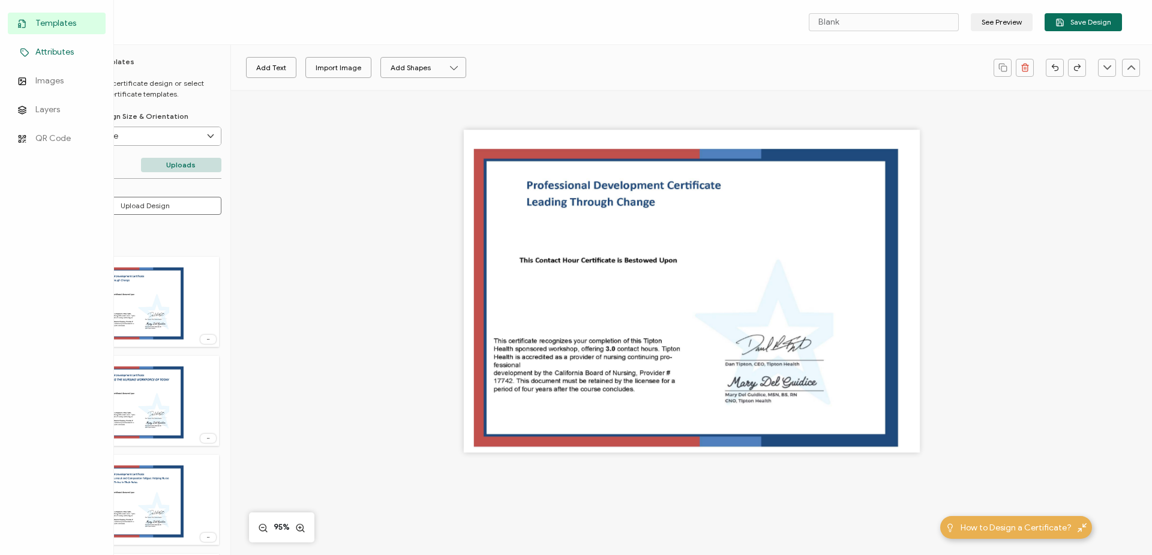
click at [52, 49] on span "Attributes" at bounding box center [54, 52] width 38 height 12
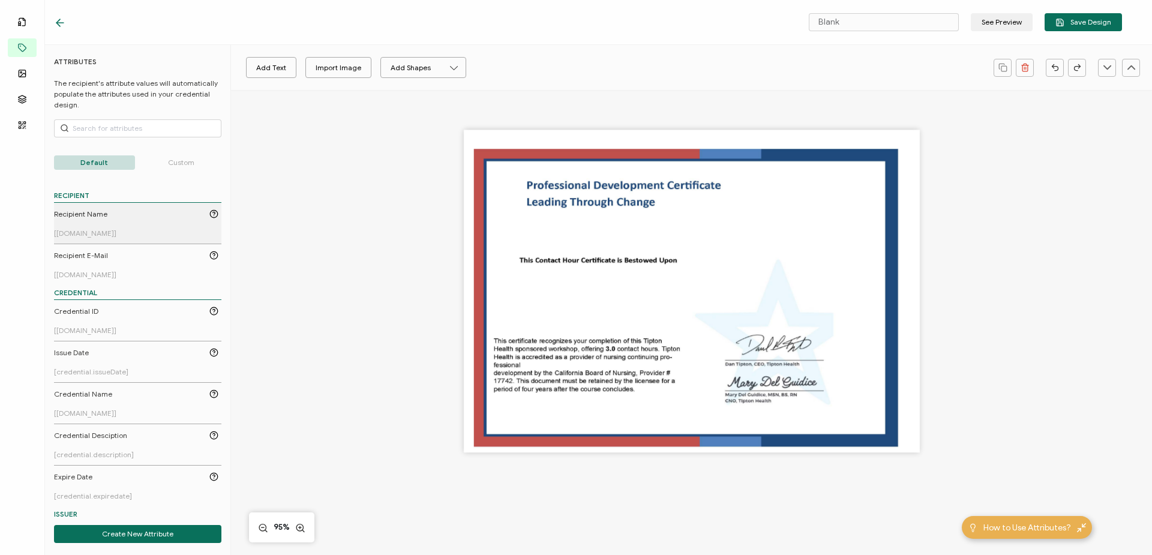
click at [115, 222] on link "Recipient Name [[DOMAIN_NAME]]" at bounding box center [136, 223] width 164 height 29
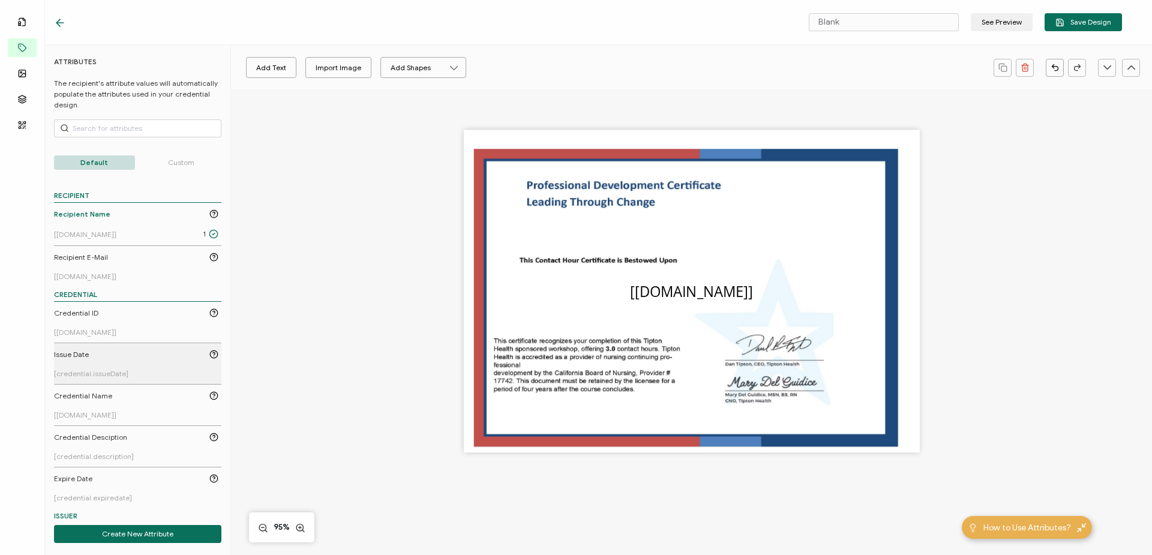
click at [113, 362] on link "Issue Date [credential.issueDate]" at bounding box center [136, 363] width 164 height 29
drag, startPoint x: 683, startPoint y: 293, endPoint x: 597, endPoint y: 313, distance: 88.7
click at [597, 313] on pre "[credential.issueDate]" at bounding box center [604, 311] width 143 height 19
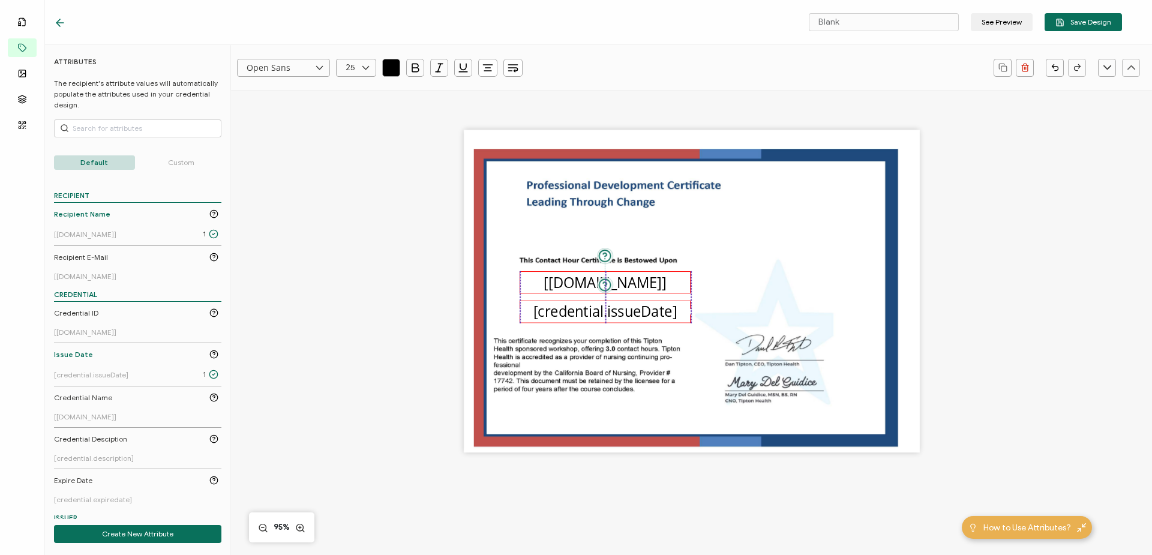
drag, startPoint x: 711, startPoint y: 295, endPoint x: 624, endPoint y: 286, distance: 87.4
click at [624, 286] on pre "[[DOMAIN_NAME]]" at bounding box center [604, 281] width 122 height 19
drag, startPoint x: 869, startPoint y: 18, endPoint x: 765, endPoint y: 20, distance: 103.8
click at [773, 18] on div "Blank See Preview Save Design" at bounding box center [944, 22] width 356 height 18
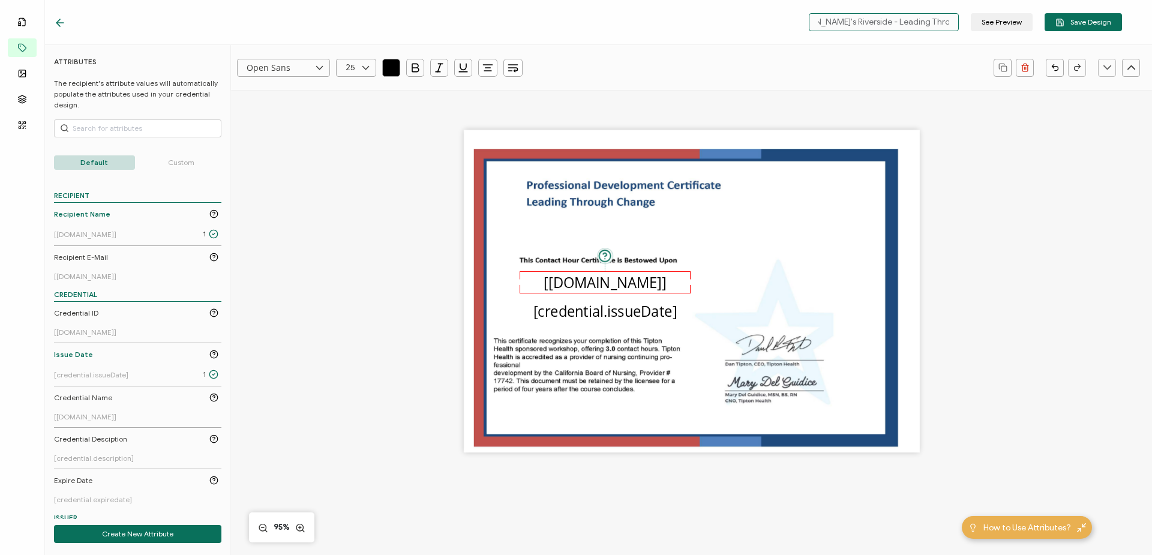
type input "St. [PERSON_NAME]'s Riverside - Leading Through Change"
click at [1073, 21] on span "Save Design" at bounding box center [1083, 22] width 56 height 9
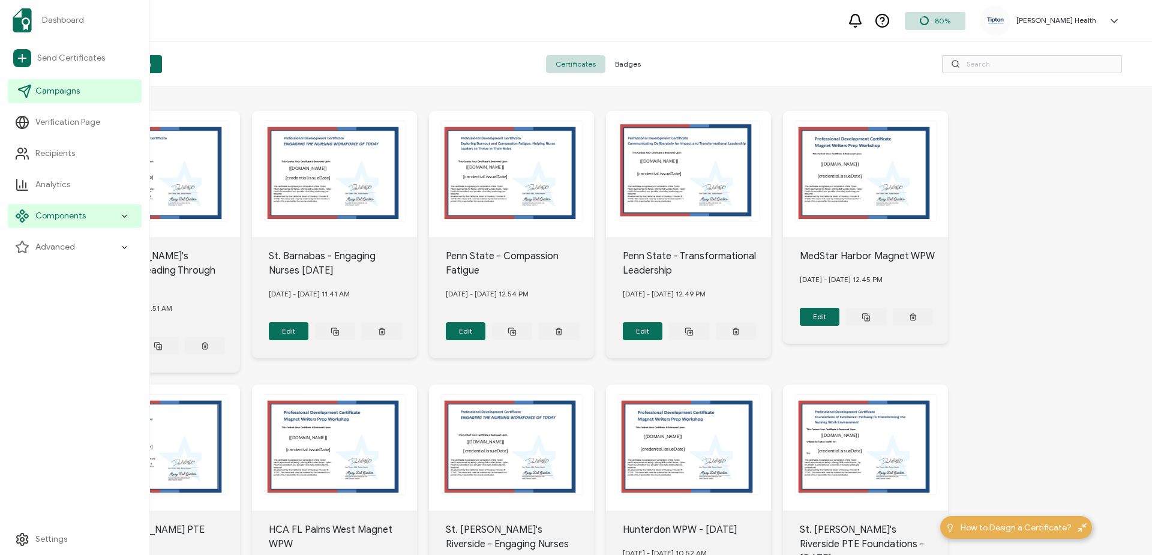
click at [54, 90] on span "Campaigns" at bounding box center [57, 91] width 44 height 12
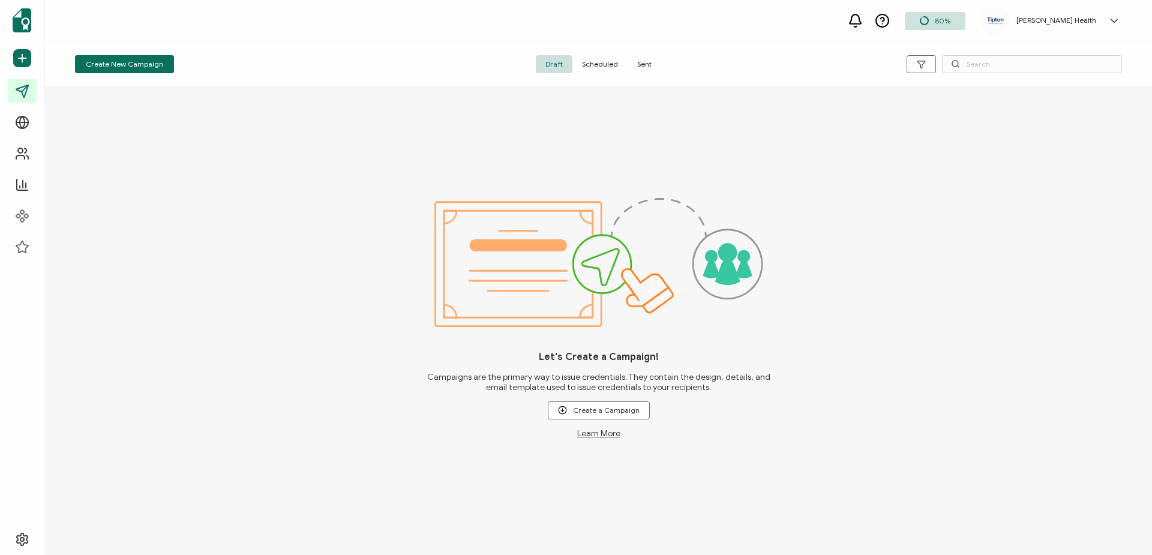
click at [603, 64] on span "Scheduled" at bounding box center [599, 64] width 55 height 18
click at [560, 64] on span "Draft" at bounding box center [554, 64] width 37 height 18
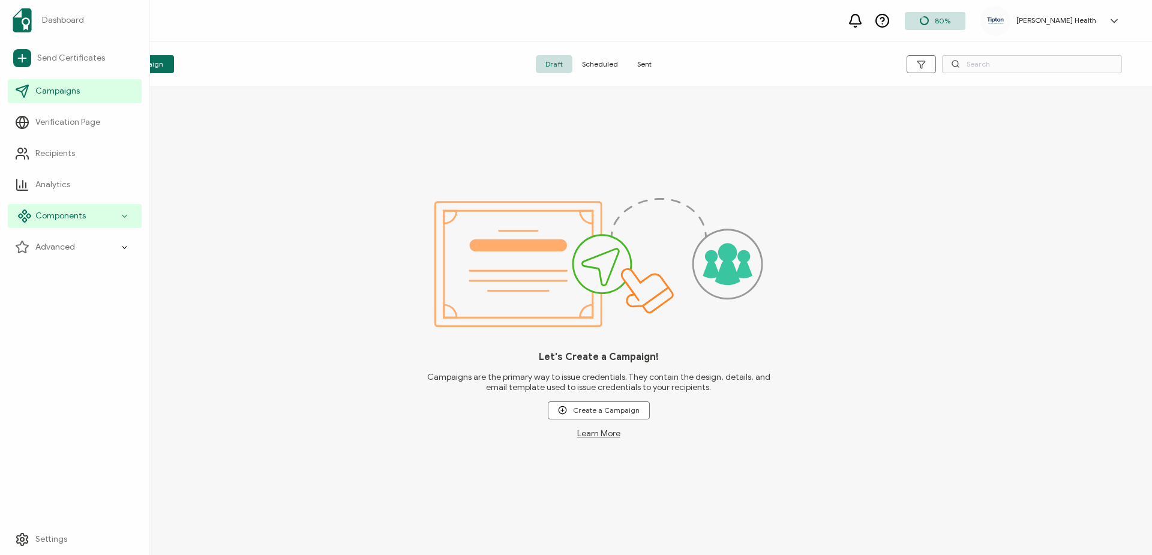
click at [126, 218] on icon at bounding box center [125, 216] width 8 height 14
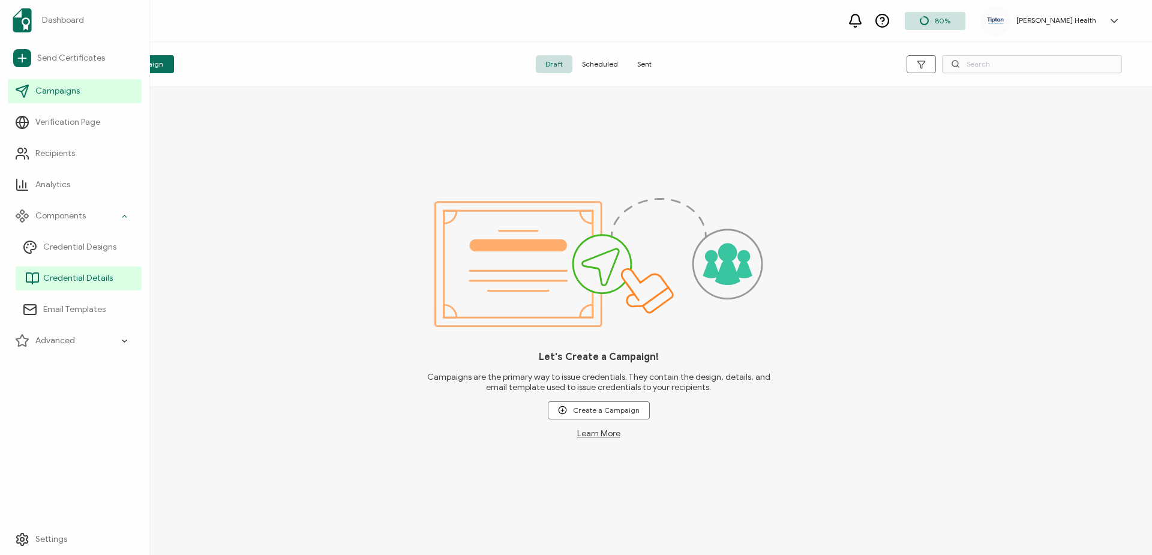
click at [115, 277] on link "Credential Details" at bounding box center [79, 278] width 126 height 24
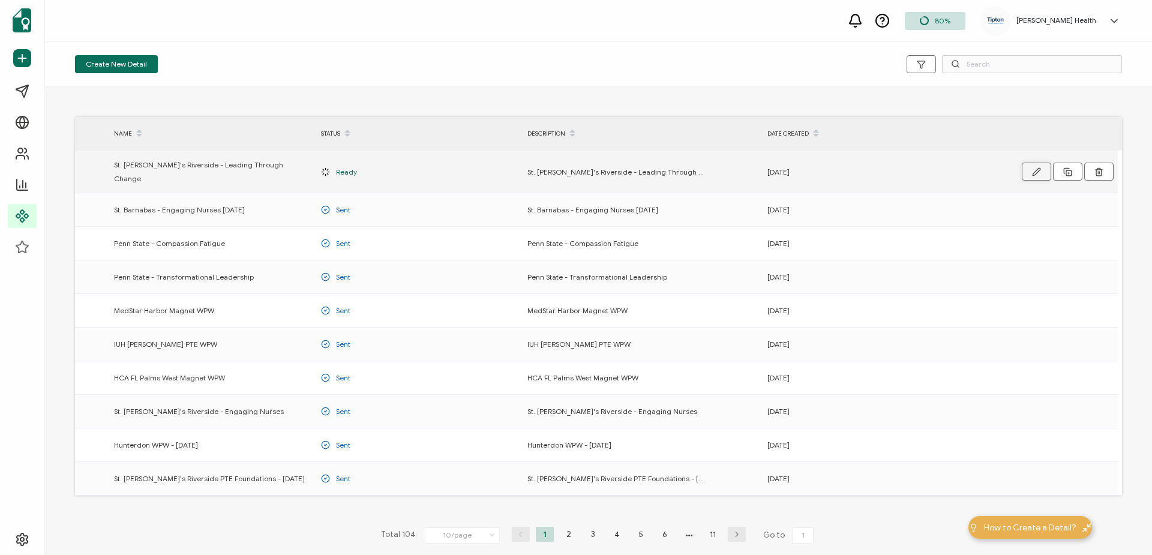
click at [1039, 168] on icon "button" at bounding box center [1036, 171] width 9 height 9
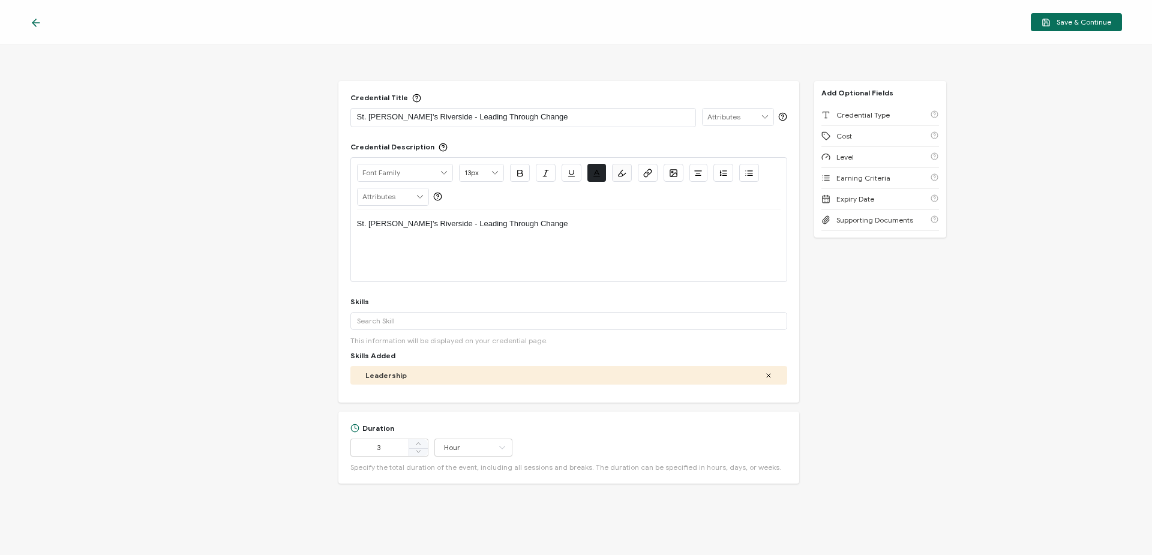
click at [32, 20] on icon at bounding box center [36, 23] width 12 height 12
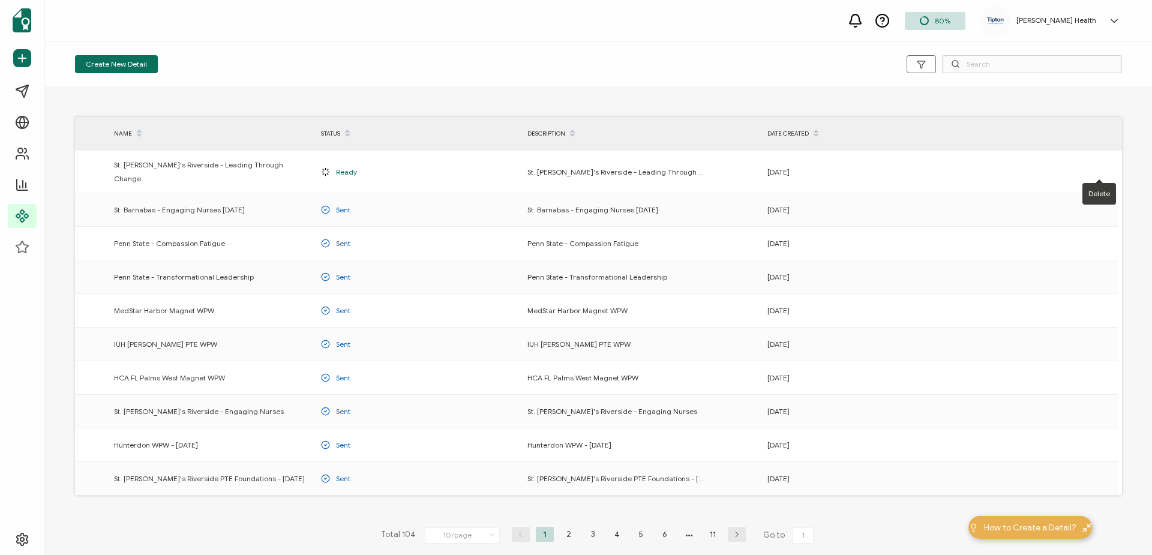
click at [0, 0] on button at bounding box center [0, 0] width 0 height 0
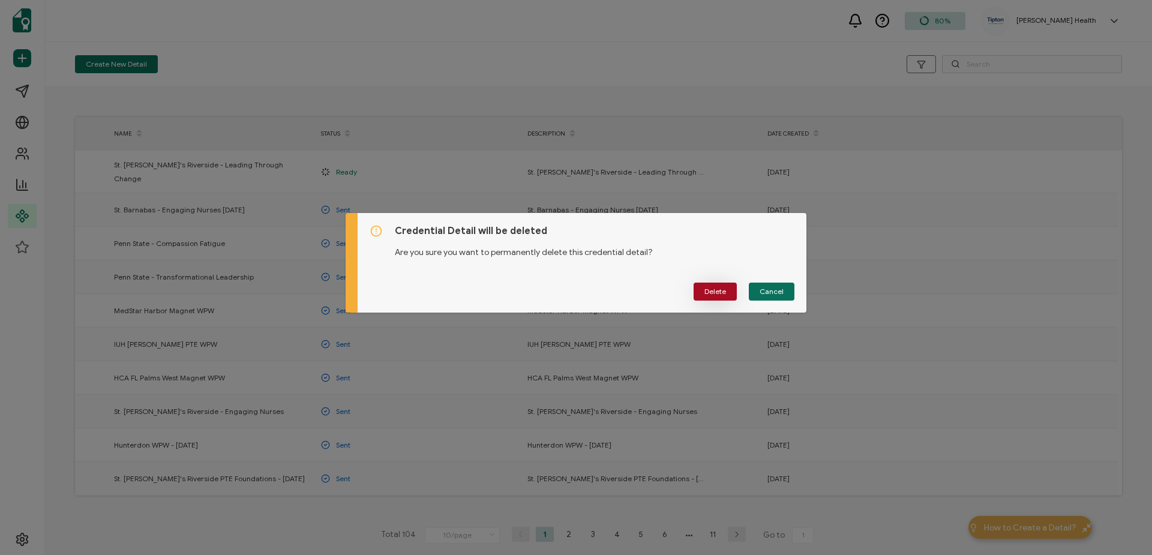
click at [719, 289] on span "Delete" at bounding box center [715, 291] width 22 height 7
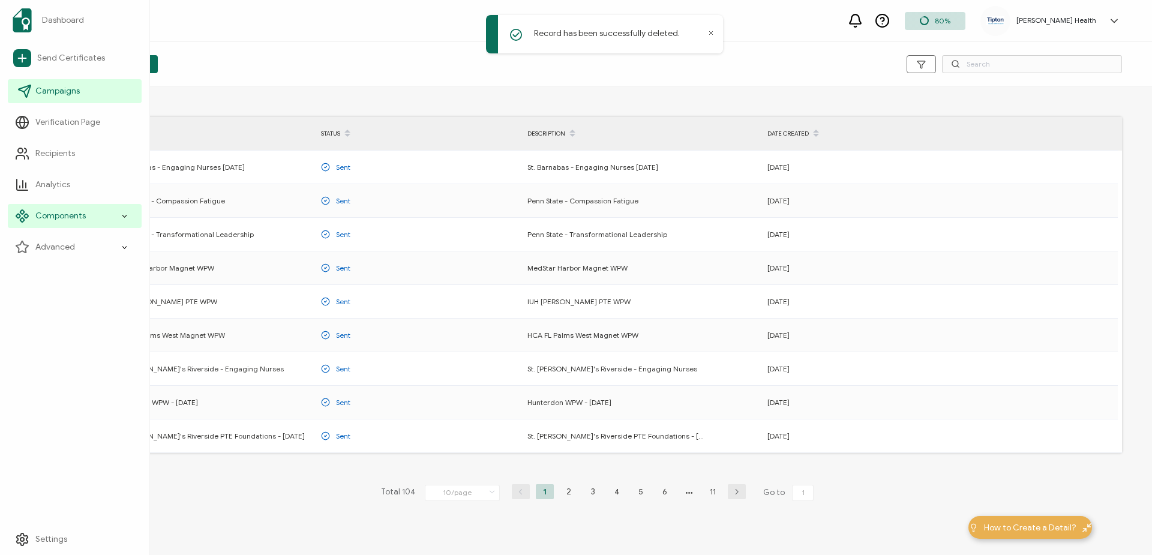
click at [57, 86] on span "Campaigns" at bounding box center [57, 91] width 44 height 12
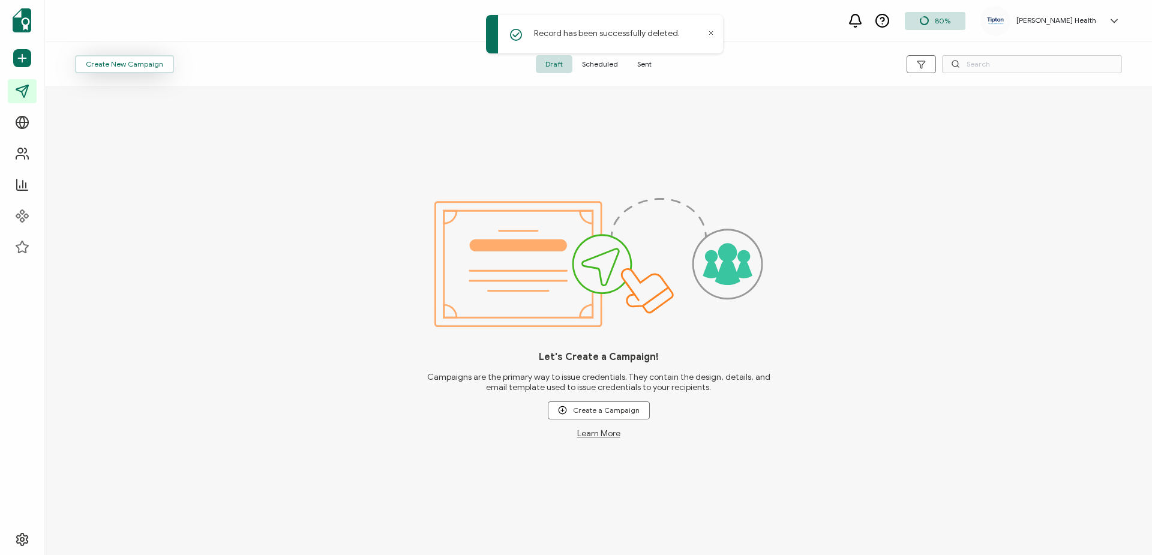
click at [132, 64] on span "Create New Campaign" at bounding box center [124, 64] width 77 height 7
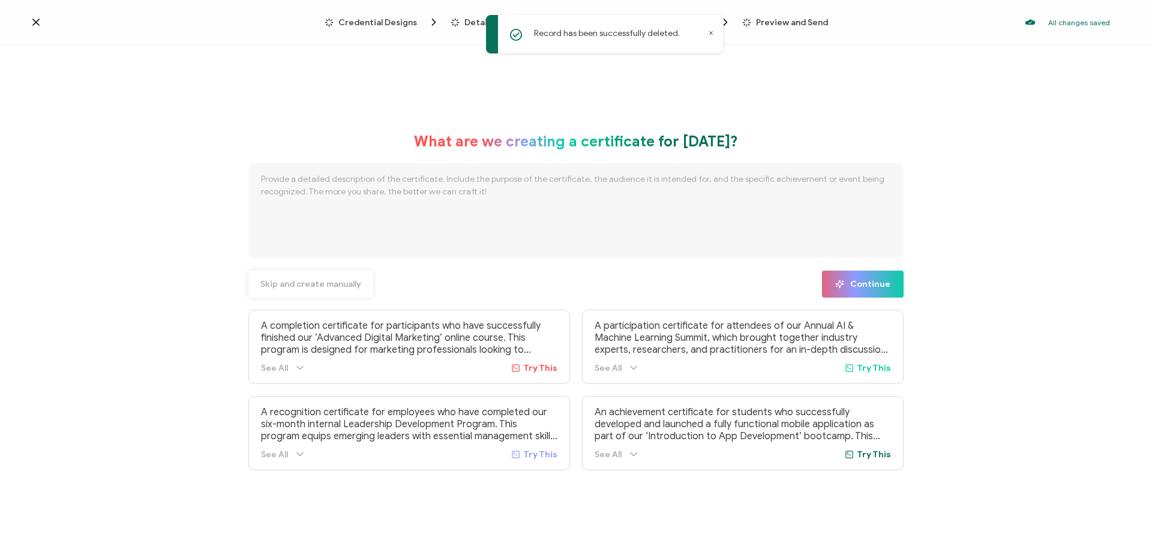
click at [338, 286] on span "Skip and create manually" at bounding box center [310, 284] width 101 height 8
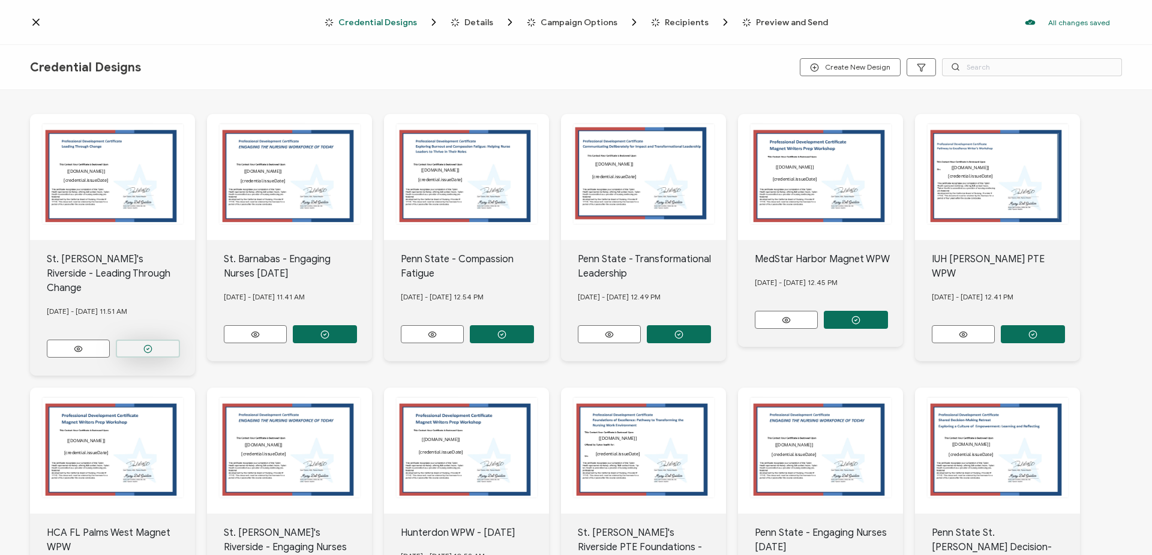
click at [149, 339] on button "button" at bounding box center [148, 348] width 64 height 18
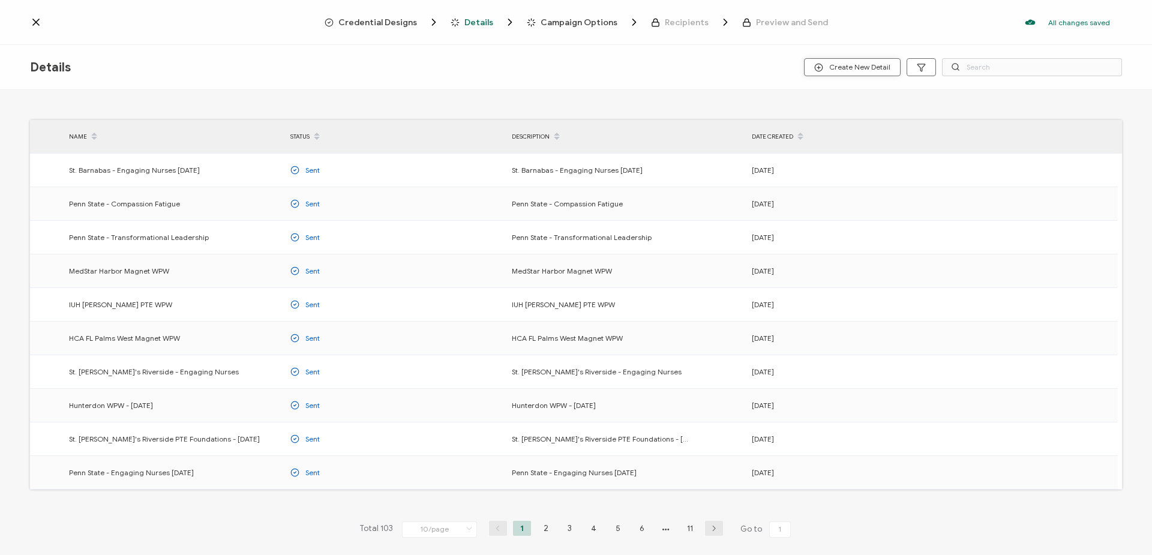
click at [871, 63] on span "Create New Detail" at bounding box center [852, 67] width 76 height 9
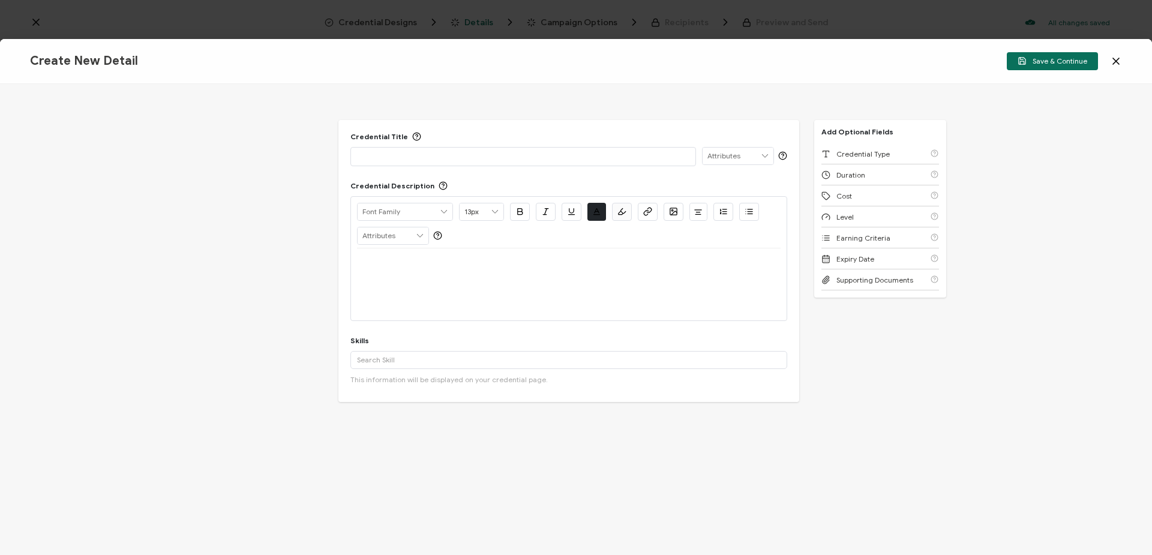
click at [550, 155] on p at bounding box center [523, 156] width 332 height 12
click at [498, 259] on p at bounding box center [568, 262] width 423 height 11
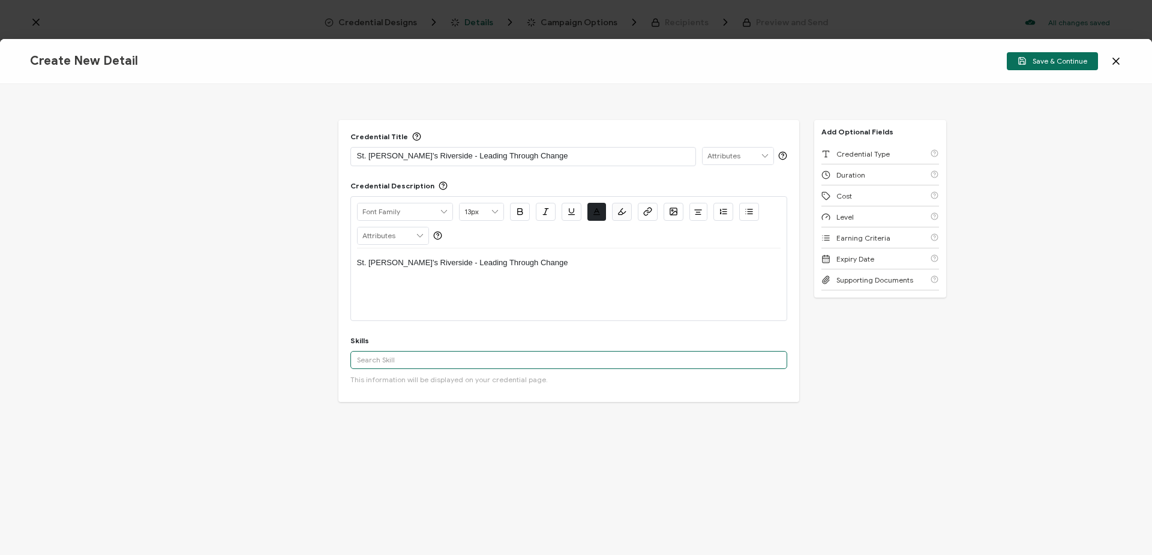
click at [491, 356] on input "text" at bounding box center [568, 360] width 437 height 18
type input "leadership"
click at [419, 380] on div "Leadership" at bounding box center [568, 381] width 437 height 20
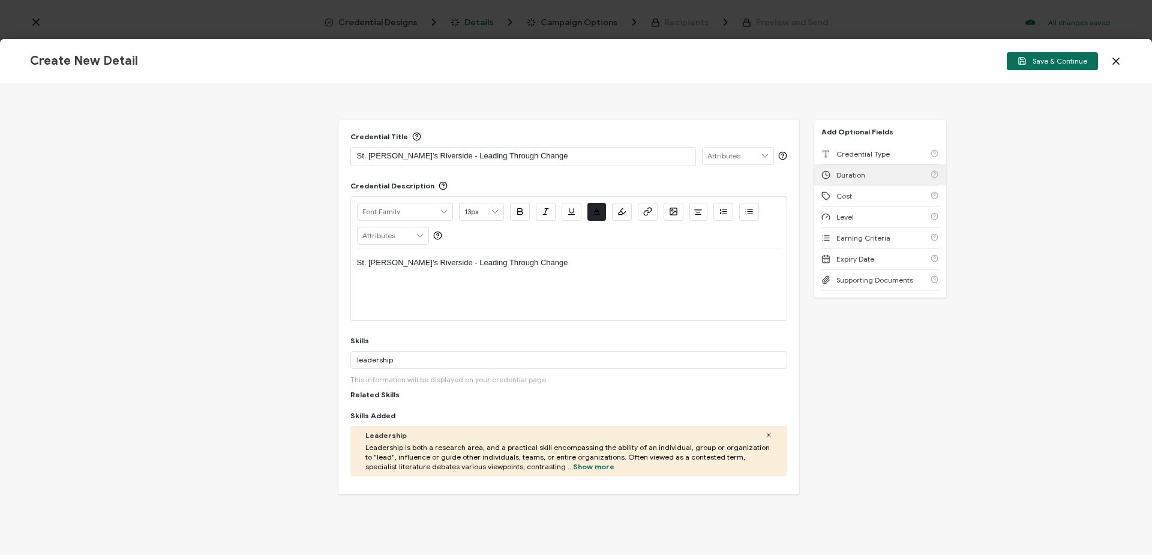
click at [857, 176] on span "Duration" at bounding box center [850, 174] width 29 height 9
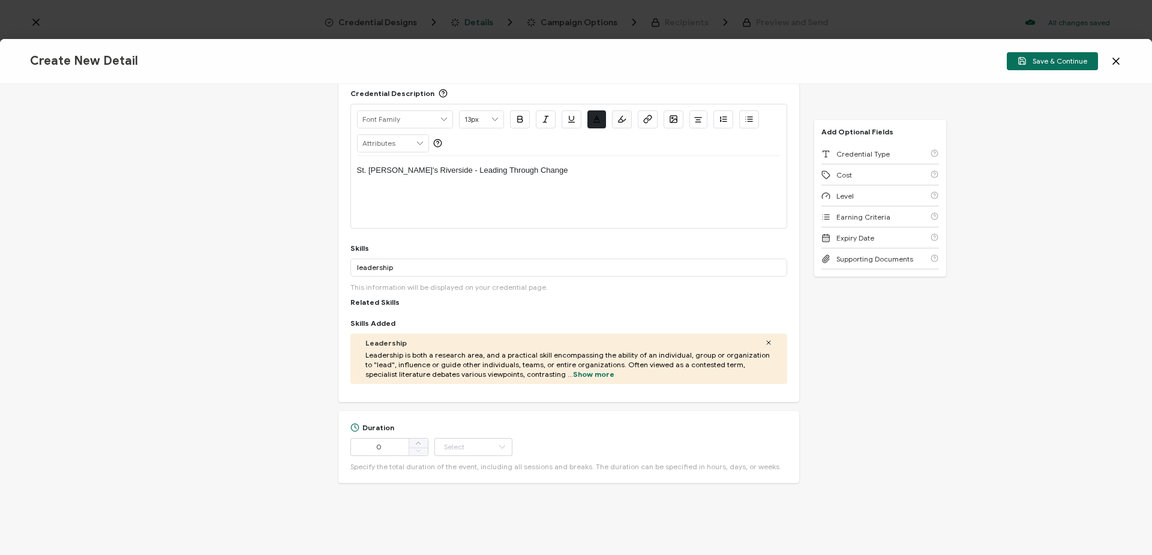
scroll to position [164, 0]
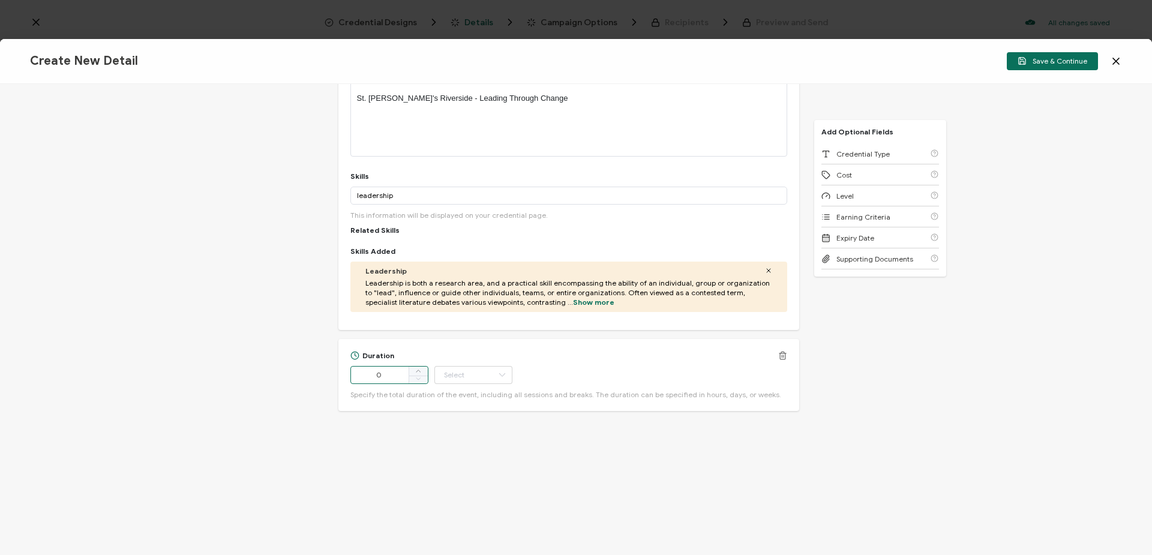
drag, startPoint x: 387, startPoint y: 376, endPoint x: 349, endPoint y: 378, distance: 38.4
click at [334, 371] on div "Credential Title St. [PERSON_NAME]'s Riverside - Leading Through Change ISSUER …" at bounding box center [576, 319] width 1152 height 471
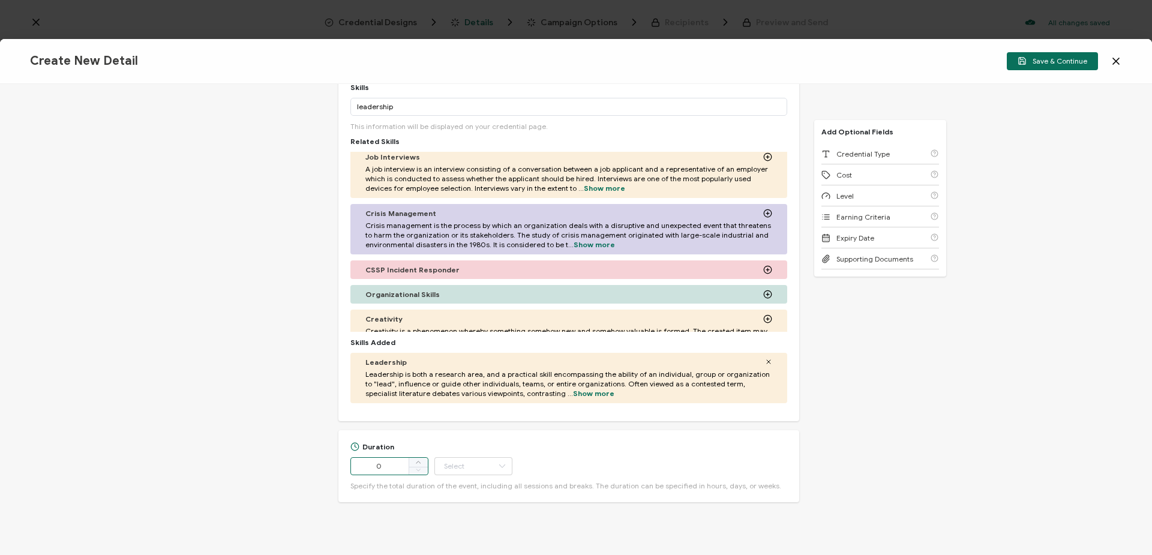
scroll to position [344, 0]
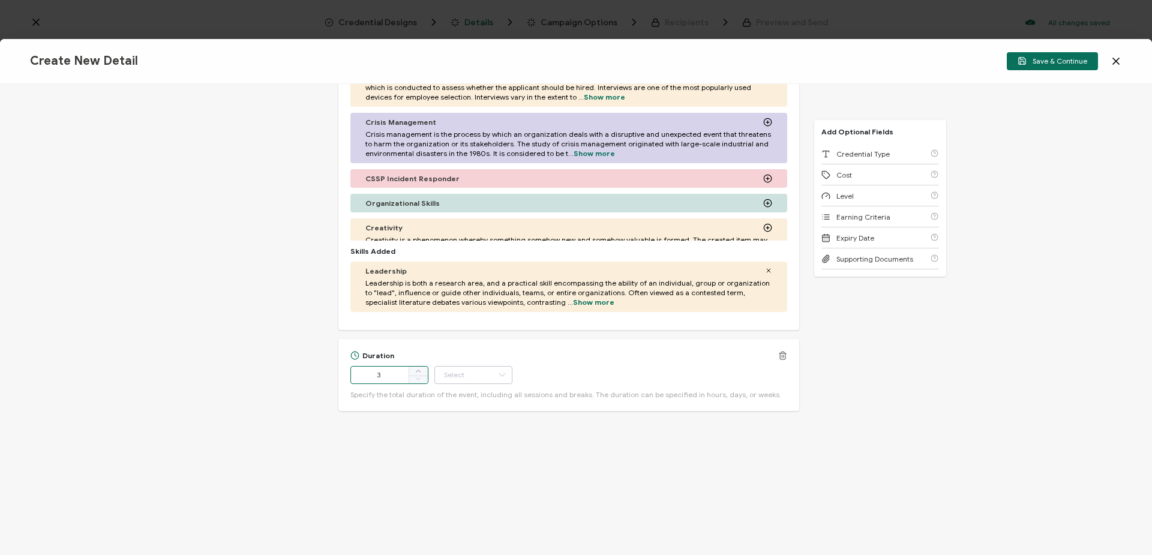
type input "3"
click at [451, 381] on input "text" at bounding box center [473, 375] width 78 height 18
click at [471, 402] on li "Hour" at bounding box center [473, 405] width 81 height 20
type input "Hour"
click at [1054, 56] on span "Save & Continue" at bounding box center [1052, 60] width 70 height 9
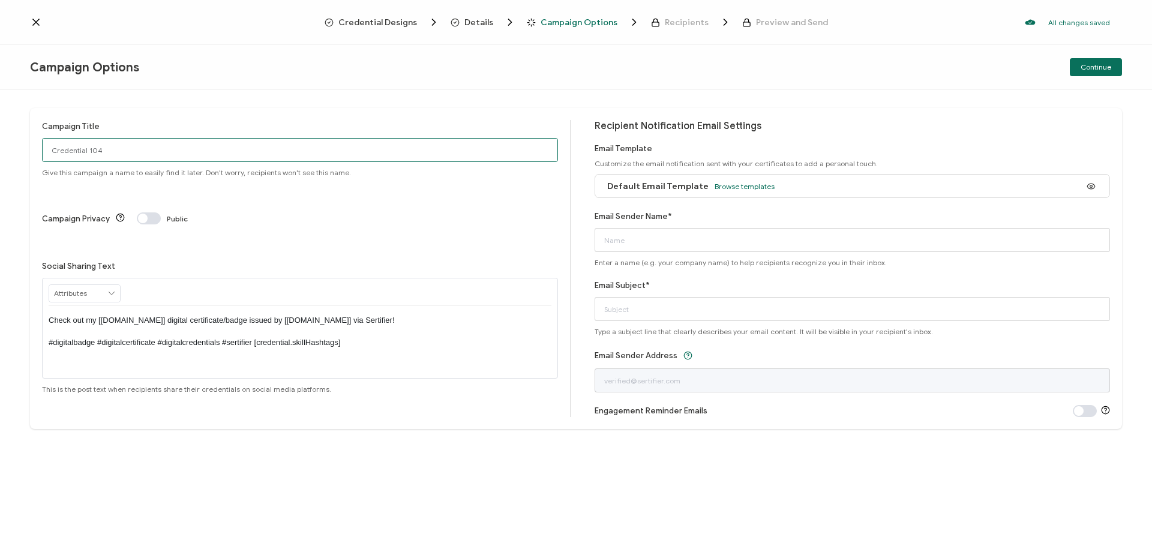
drag, startPoint x: 240, startPoint y: 151, endPoint x: 0, endPoint y: 140, distance: 240.2
click at [0, 139] on div "Campaign Title Credential 104 Give this campaign a name to easily find it later…" at bounding box center [576, 322] width 1152 height 465
paste input "St. [PERSON_NAME]'s Riverside - Leading Through Change"
type input "St. [PERSON_NAME]'s Riverside - Leading Through Change"
click at [714, 190] on span "Browse templates" at bounding box center [744, 186] width 60 height 9
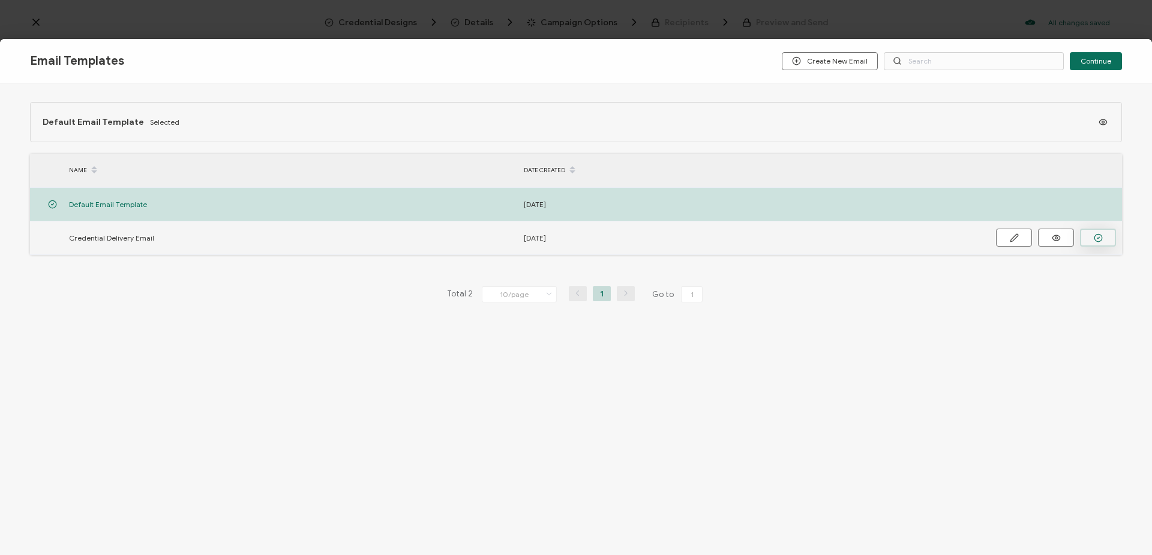
click at [1096, 236] on icon "button" at bounding box center [1097, 237] width 9 height 9
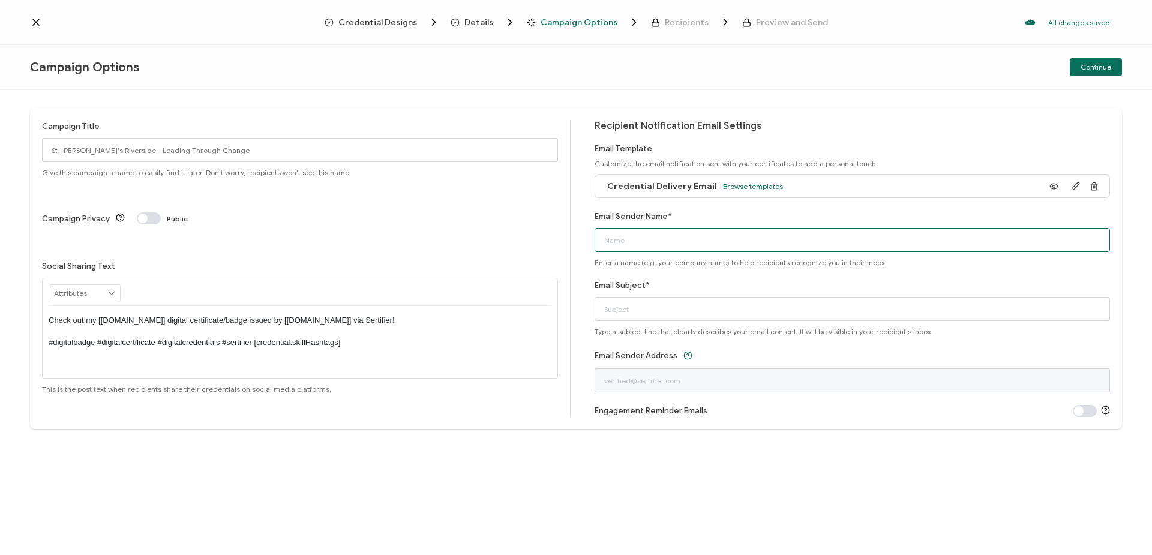
click at [878, 236] on input "Email Sender Name*" at bounding box center [852, 240] width 516 height 24
type input "[PERSON_NAME]"
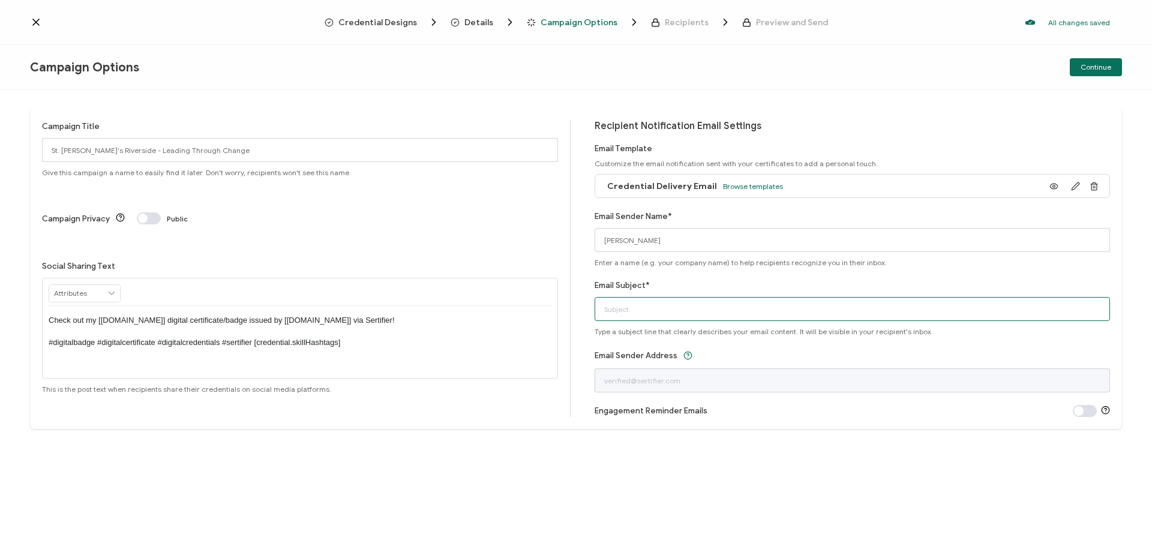
click at [841, 302] on input "Email Subject*" at bounding box center [852, 309] width 516 height 24
type input "Contact Hours Certificate"
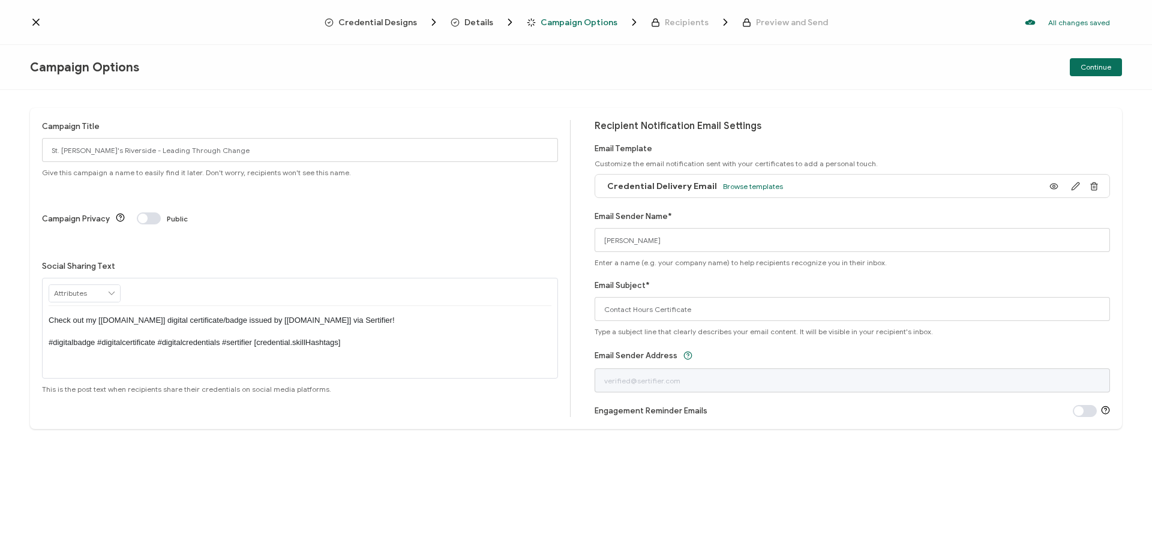
click at [1132, 104] on div "Campaign Title St. [PERSON_NAME]'s Riverside - Leading Through Change Give this…" at bounding box center [576, 322] width 1152 height 465
click at [1110, 68] on span "Continue" at bounding box center [1095, 67] width 31 height 7
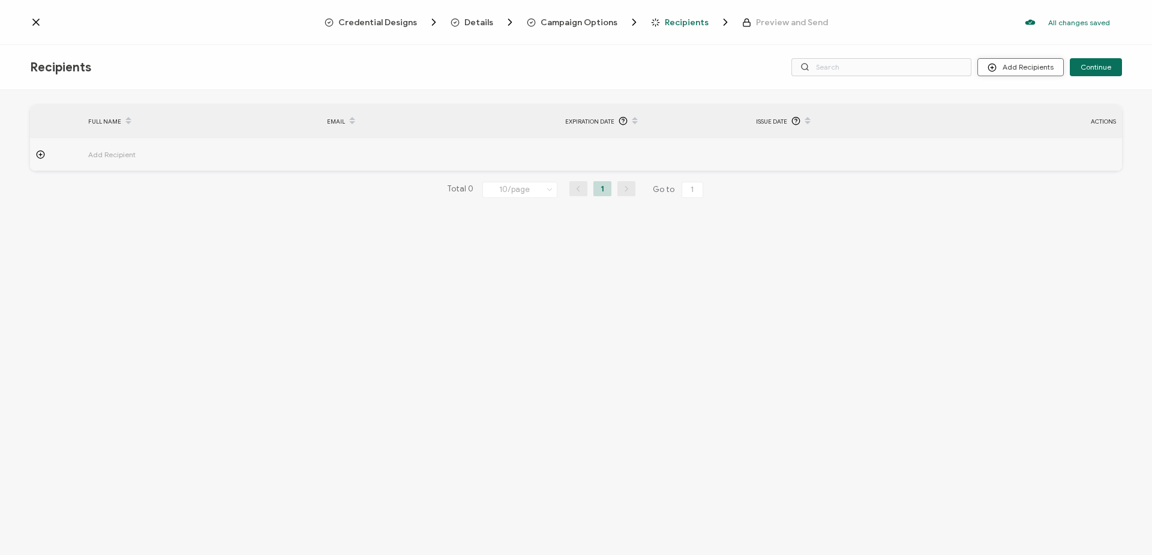
click at [1004, 69] on button "Add Recipients" at bounding box center [1020, 67] width 86 height 18
click at [1015, 119] on span "Import From Recipients" at bounding box center [1044, 119] width 78 height 9
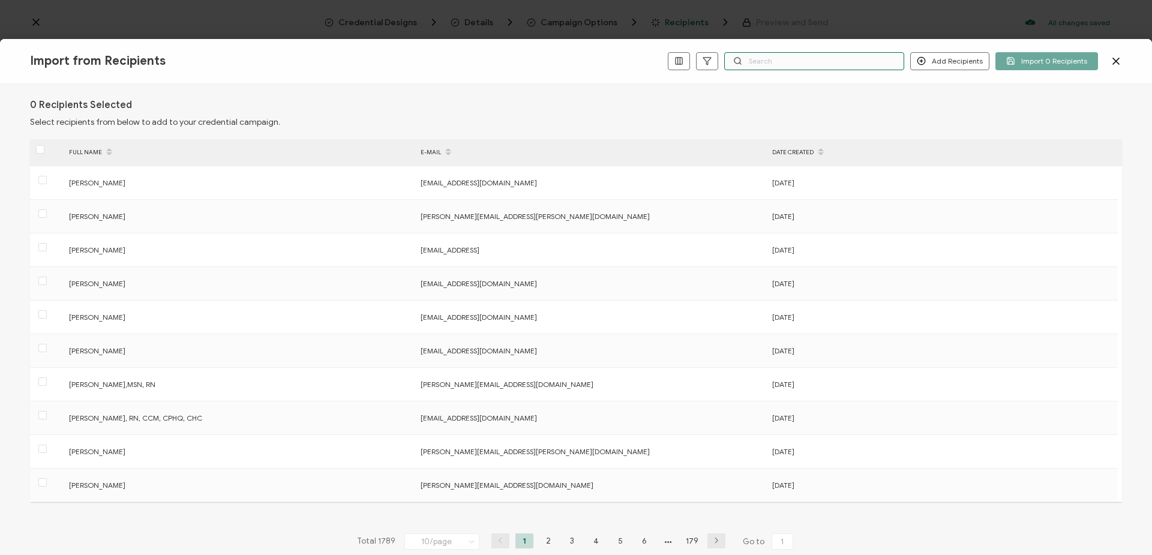
click at [788, 59] on input "text" at bounding box center [814, 61] width 180 height 18
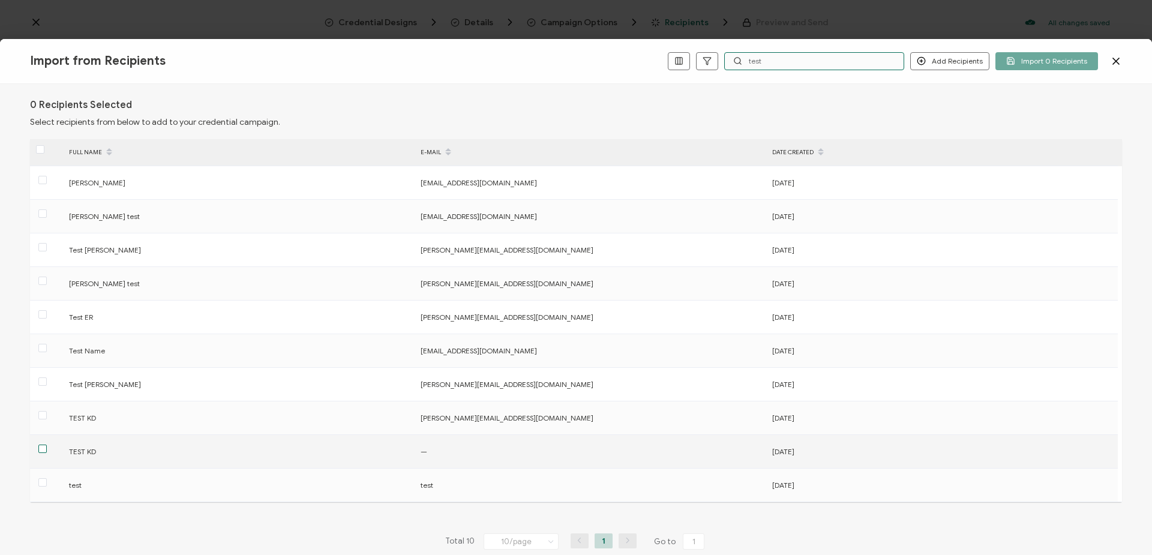
type input "test"
click at [45, 452] on span at bounding box center [42, 449] width 8 height 10
click at [47, 444] on input "checkbox" at bounding box center [47, 444] width 0 height 0
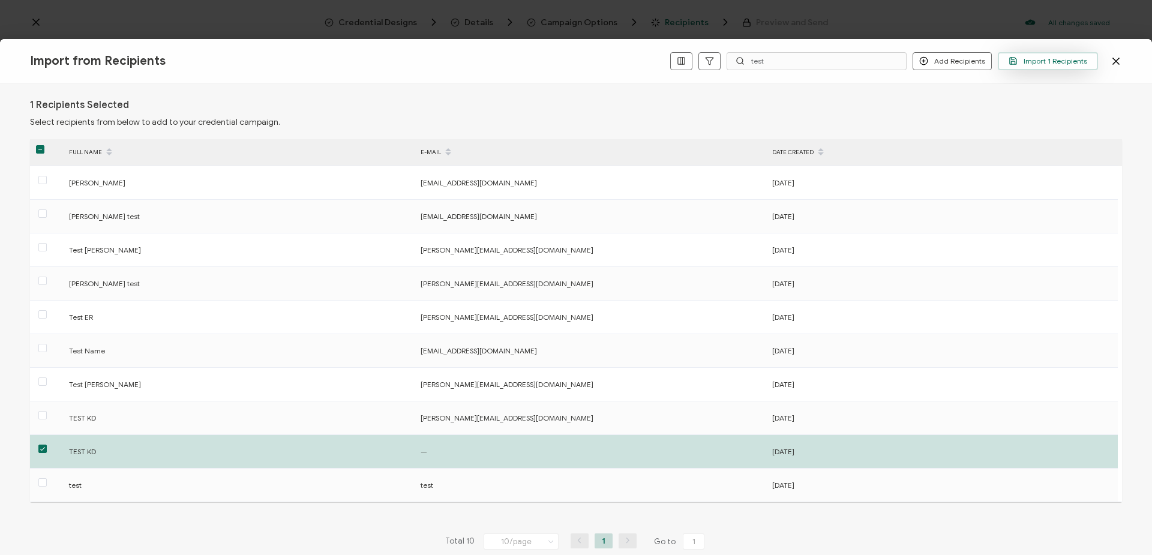
click at [1055, 59] on span "Import 1 Recipients" at bounding box center [1047, 60] width 79 height 9
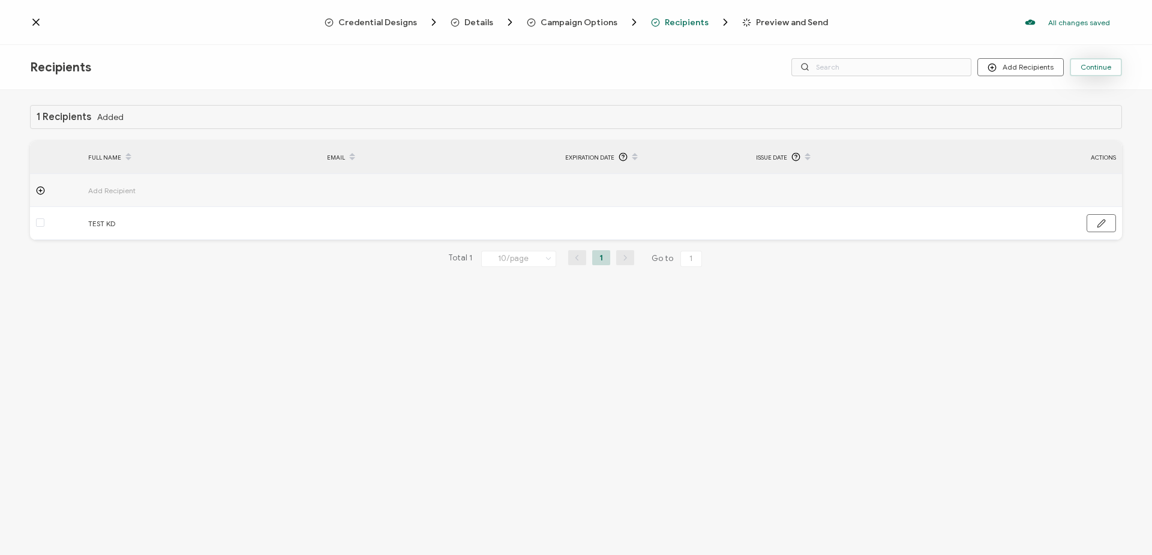
click at [1104, 64] on span "Continue" at bounding box center [1095, 67] width 31 height 7
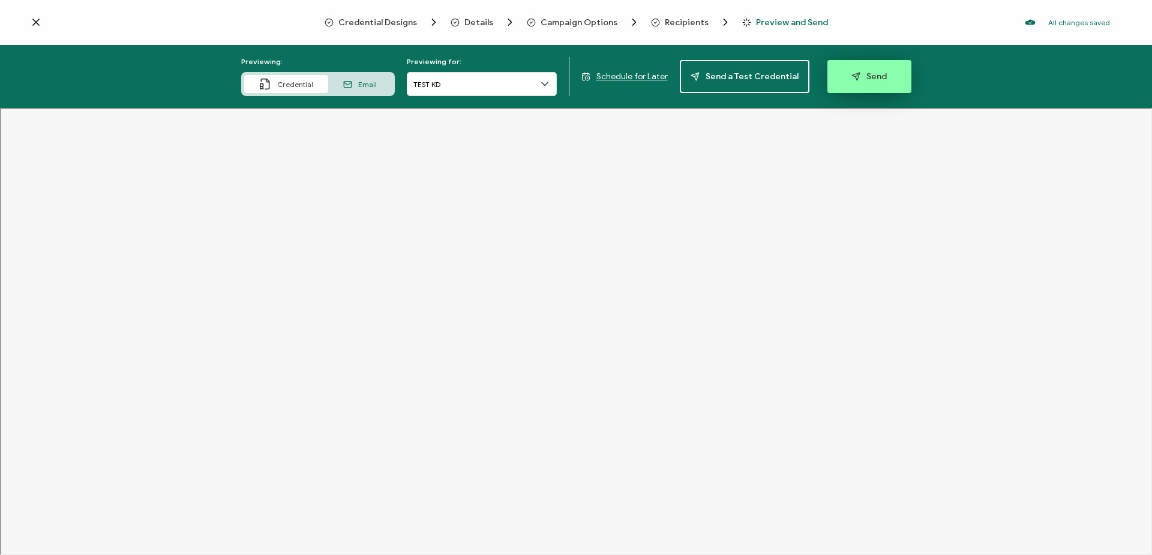
click at [866, 76] on span "Send" at bounding box center [868, 76] width 35 height 9
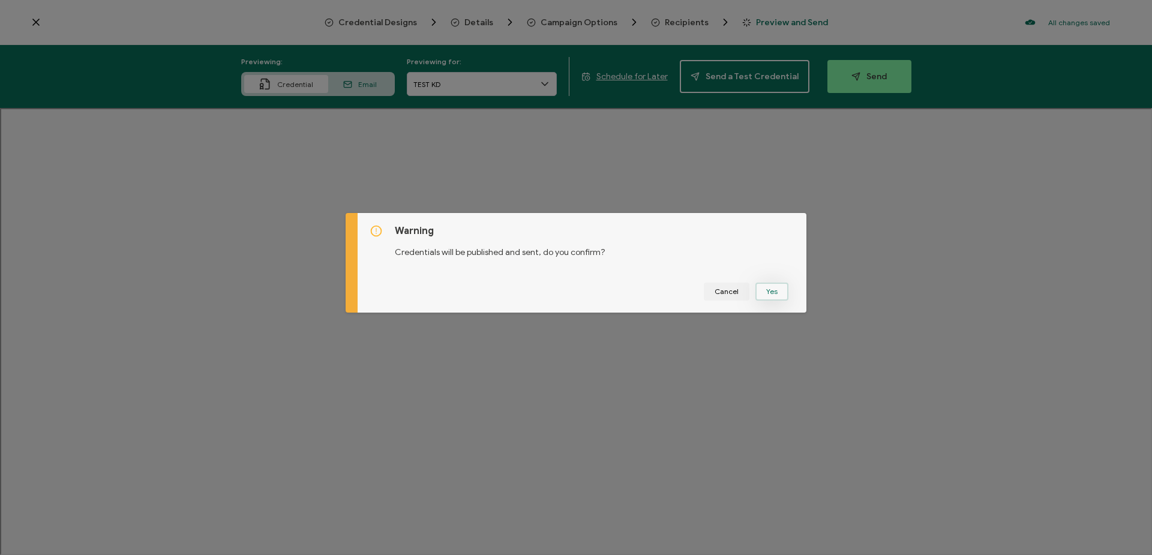
click at [769, 290] on button "Yes" at bounding box center [771, 292] width 33 height 18
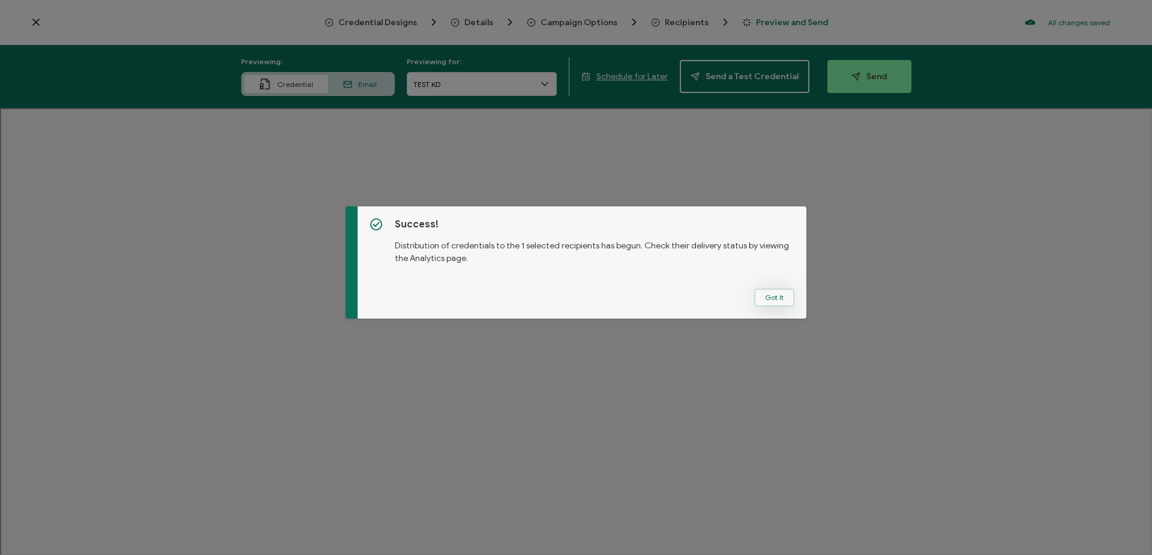
click at [755, 302] on button "Got It" at bounding box center [774, 298] width 40 height 18
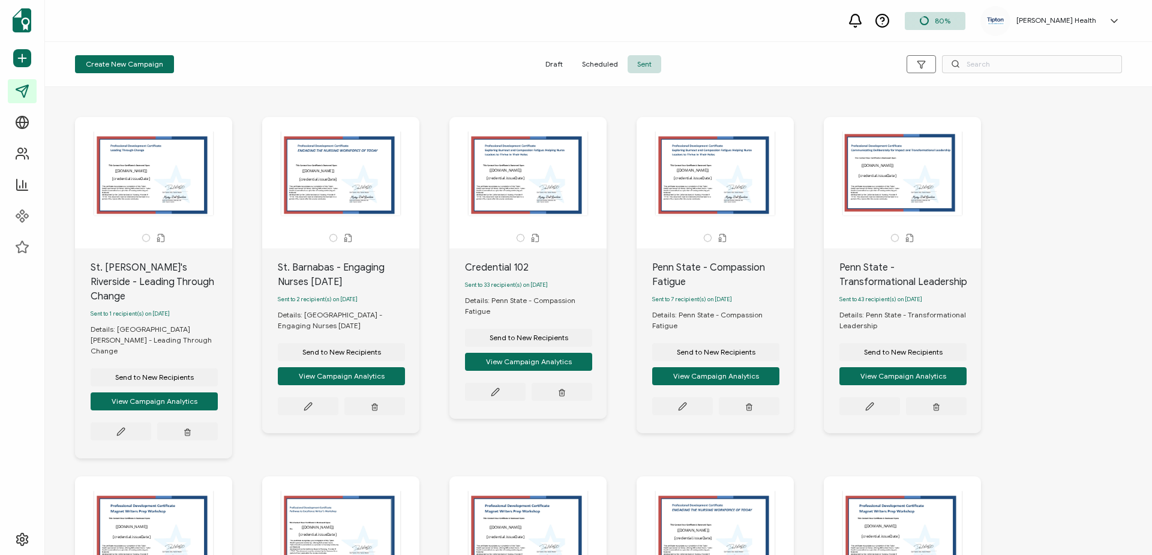
click at [1113, 16] on icon at bounding box center [1114, 21] width 12 height 12
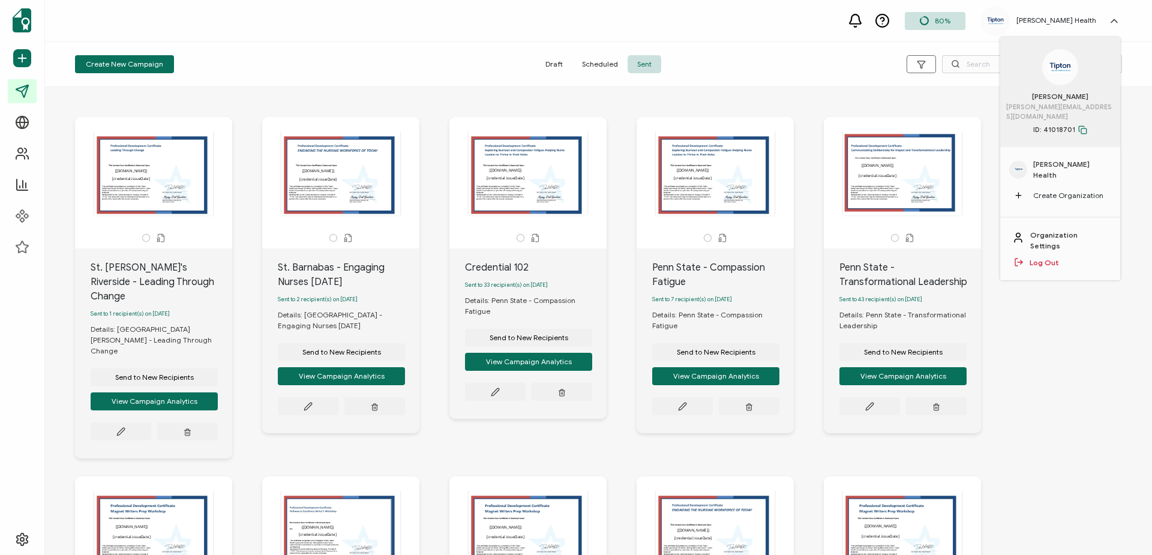
click at [1036, 257] on link "Log Out" at bounding box center [1043, 262] width 29 height 11
